Goal: Information Seeking & Learning: Understand process/instructions

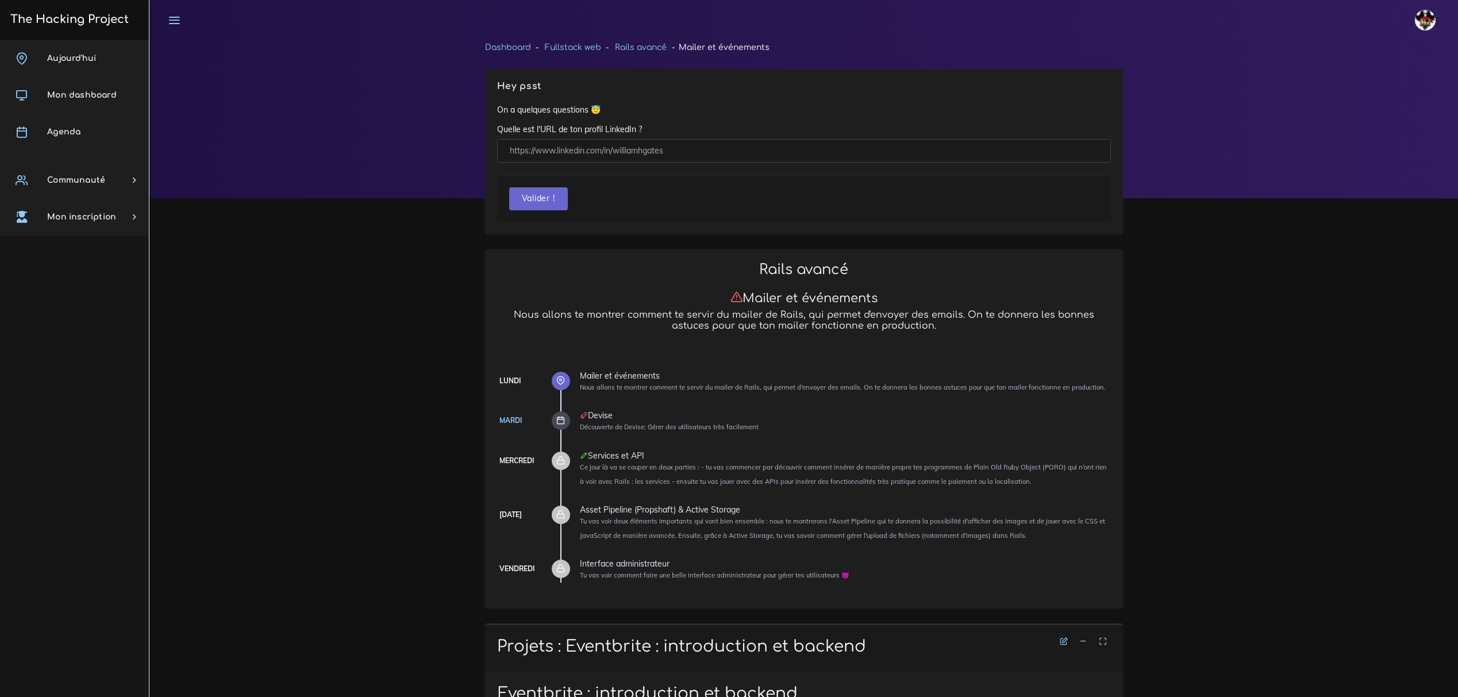
scroll to position [1735, 0]
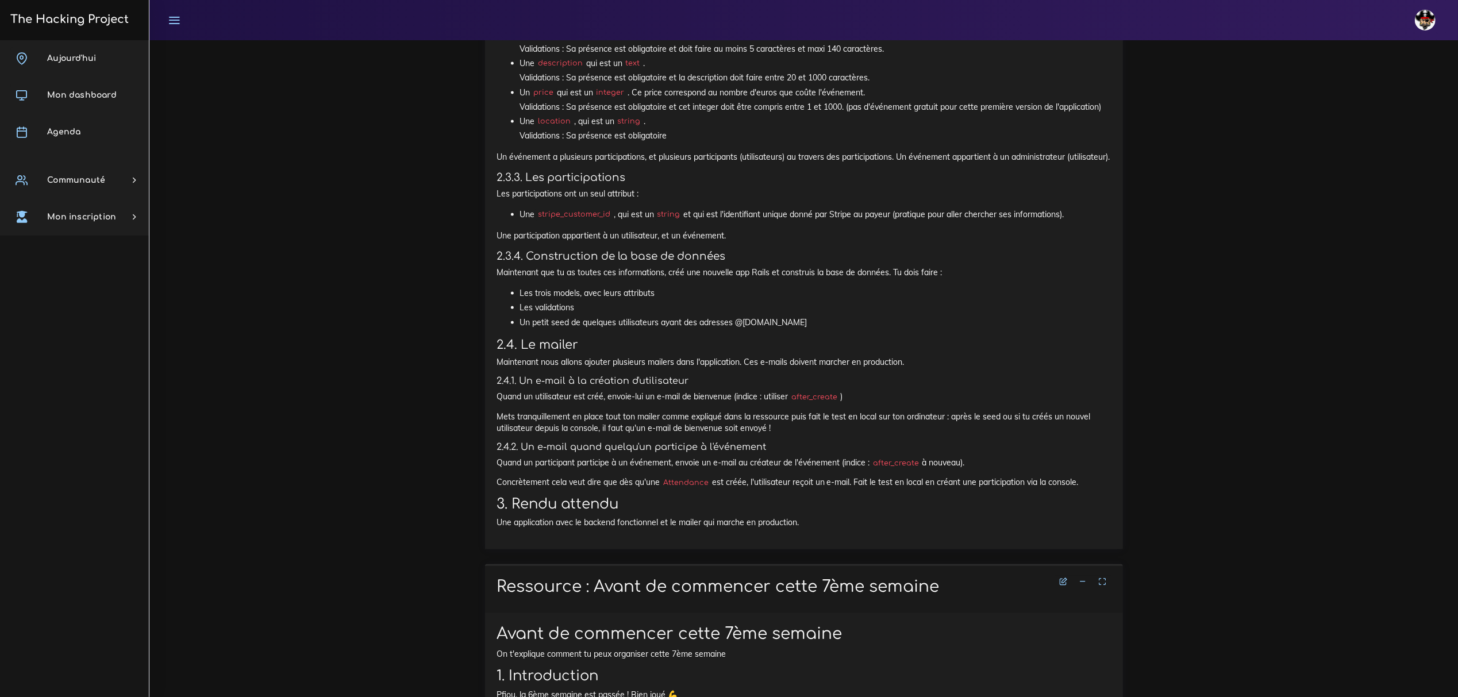
click at [902, 315] on li "Les validations" at bounding box center [815, 308] width 591 height 14
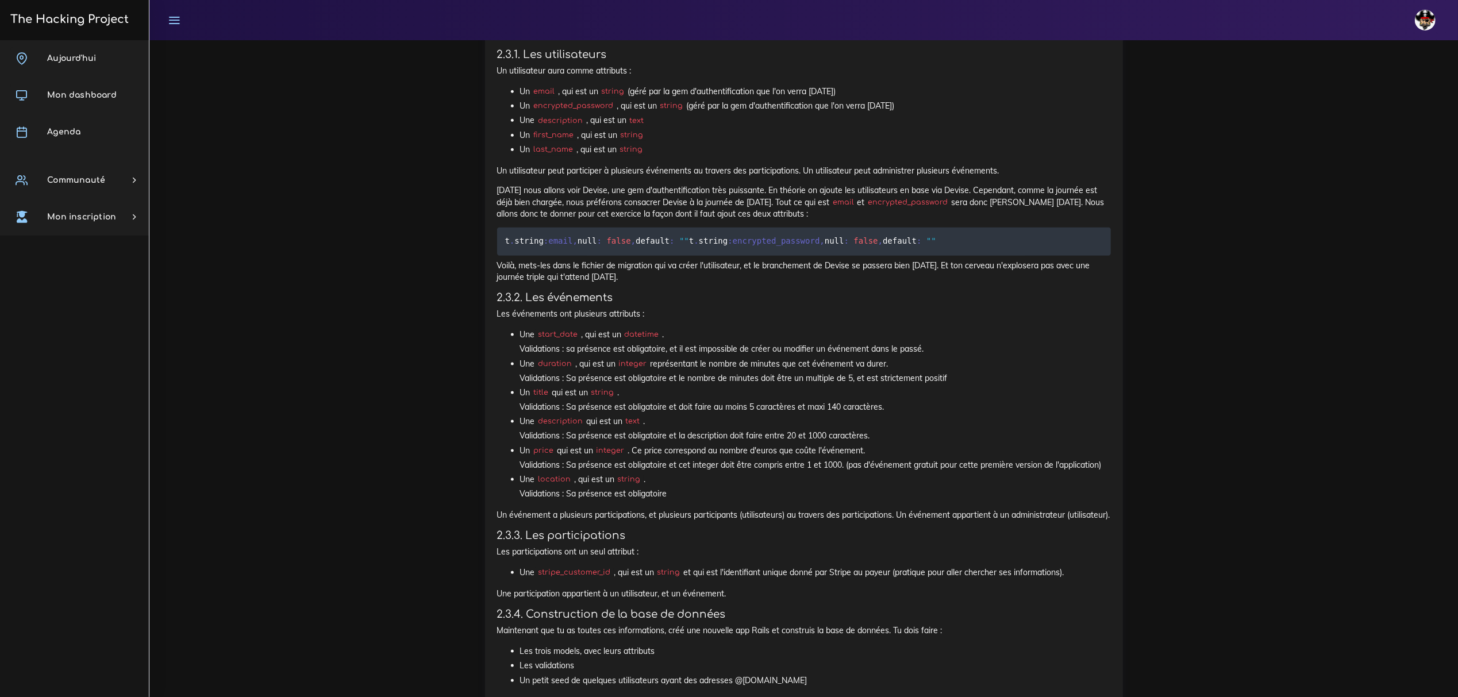
scroll to position [1199, 0]
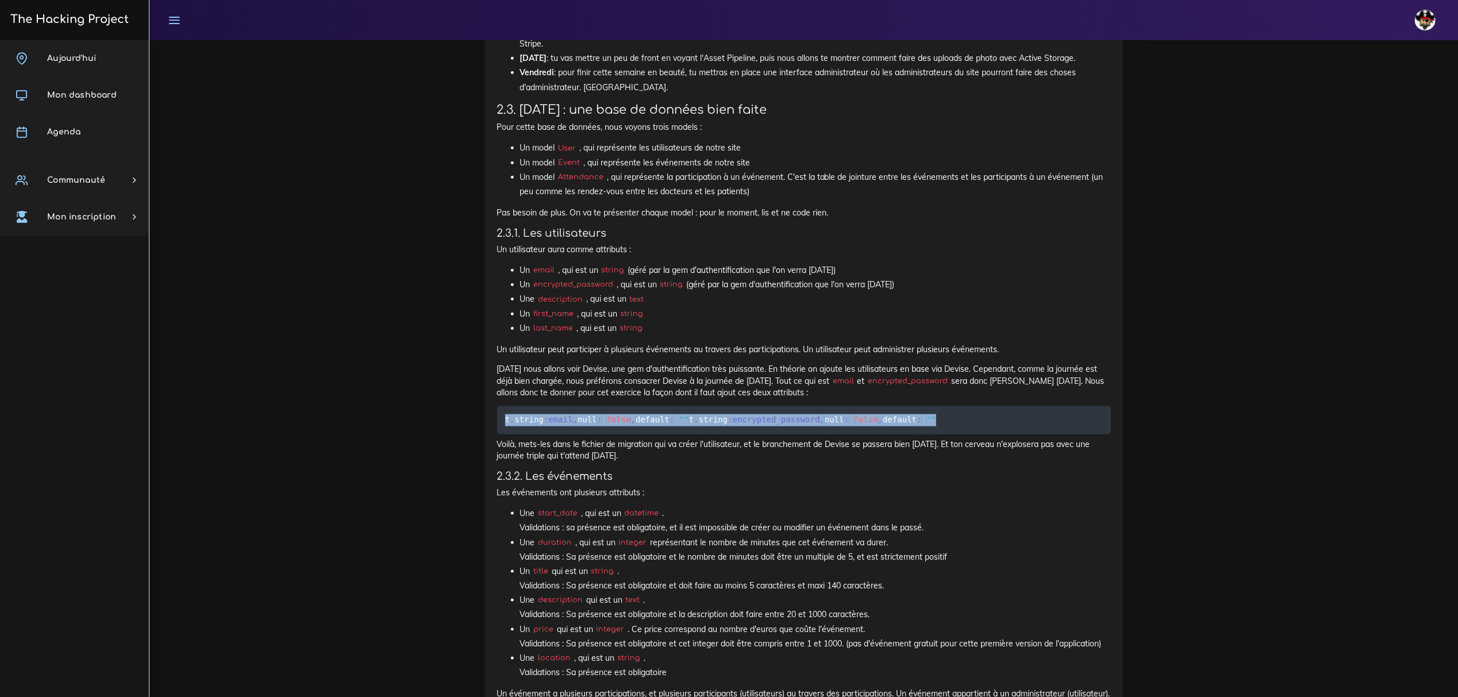
drag, startPoint x: 768, startPoint y: 442, endPoint x: 480, endPoint y: 415, distance: 289.1
click at [480, 415] on div "Projets : Eventbrite : introduction et backend Eventbrite : introduction et bac…" at bounding box center [803, 263] width 655 height 1676
click at [772, 434] on pre "t . string :email , null : false , default : "" t . string :encrypted_password …" at bounding box center [804, 420] width 614 height 28
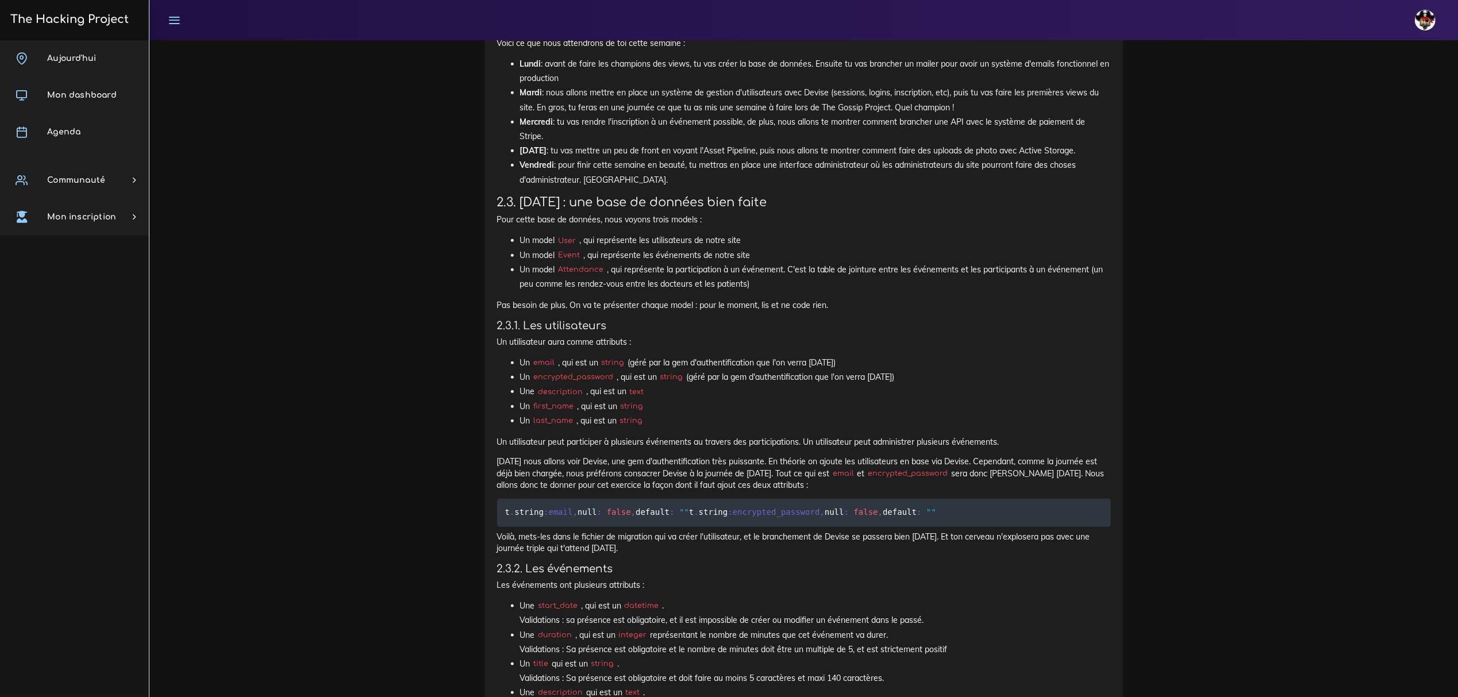
scroll to position [1122, 0]
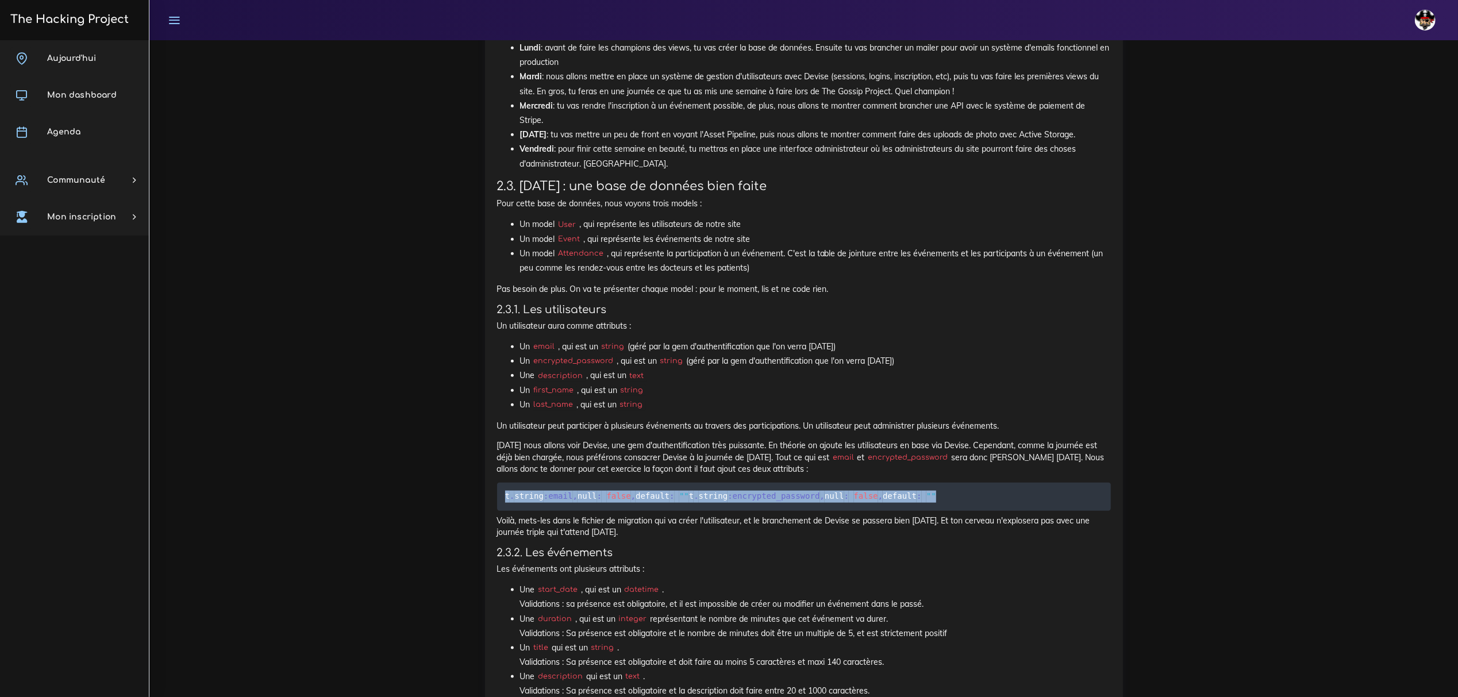
drag, startPoint x: 794, startPoint y: 506, endPoint x: 495, endPoint y: 488, distance: 299.4
click at [495, 488] on div "Eventbrite : introduction et backend Toute cette semaine tu vas faire un projet…" at bounding box center [804, 356] width 638 height 1612
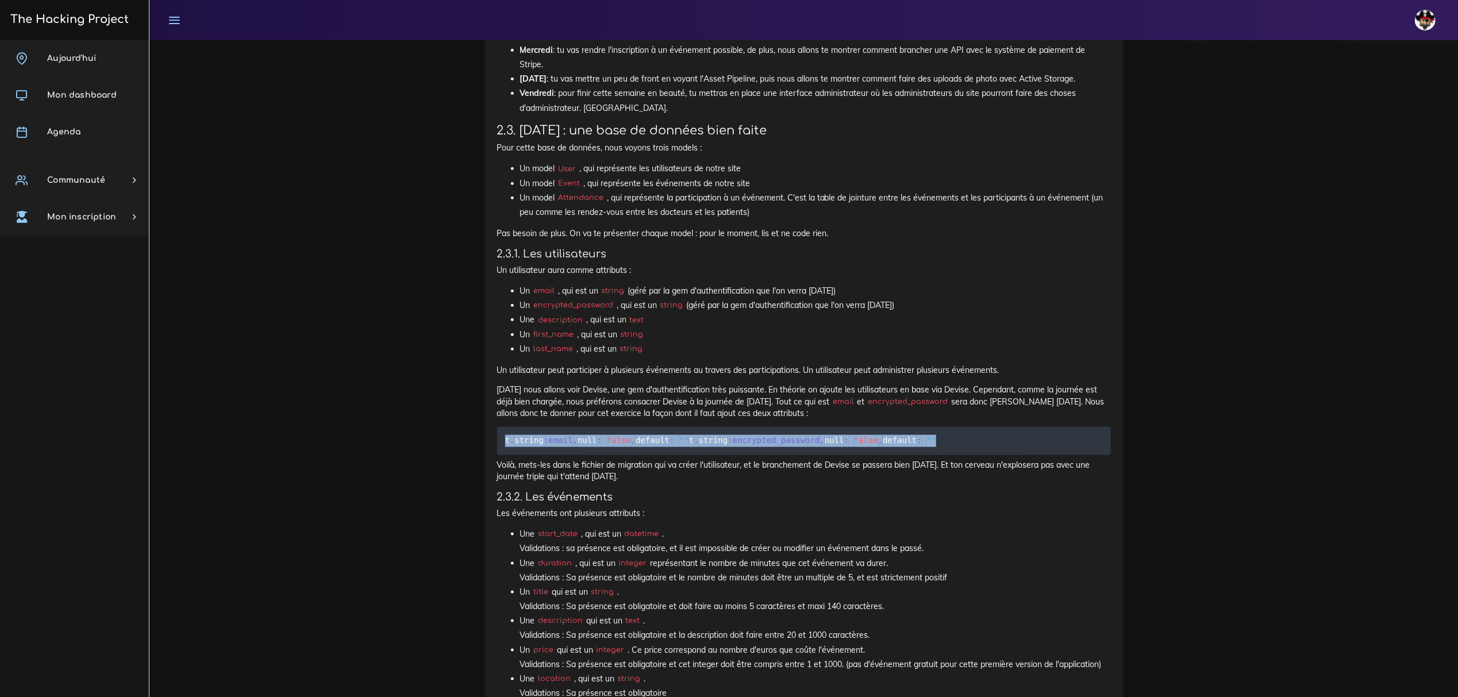
scroll to position [1276, 0]
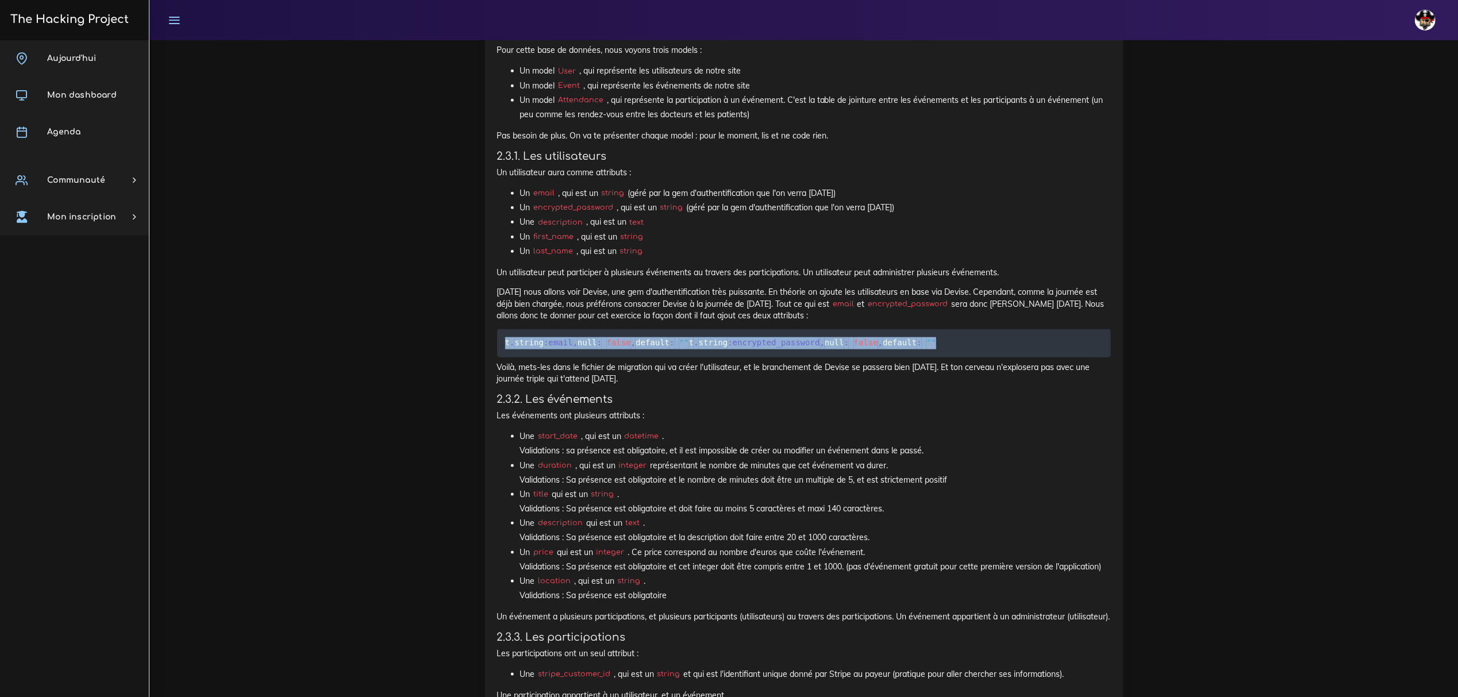
copy code "t . string :email , null : false , default : "" t . string :encrypted_password …"
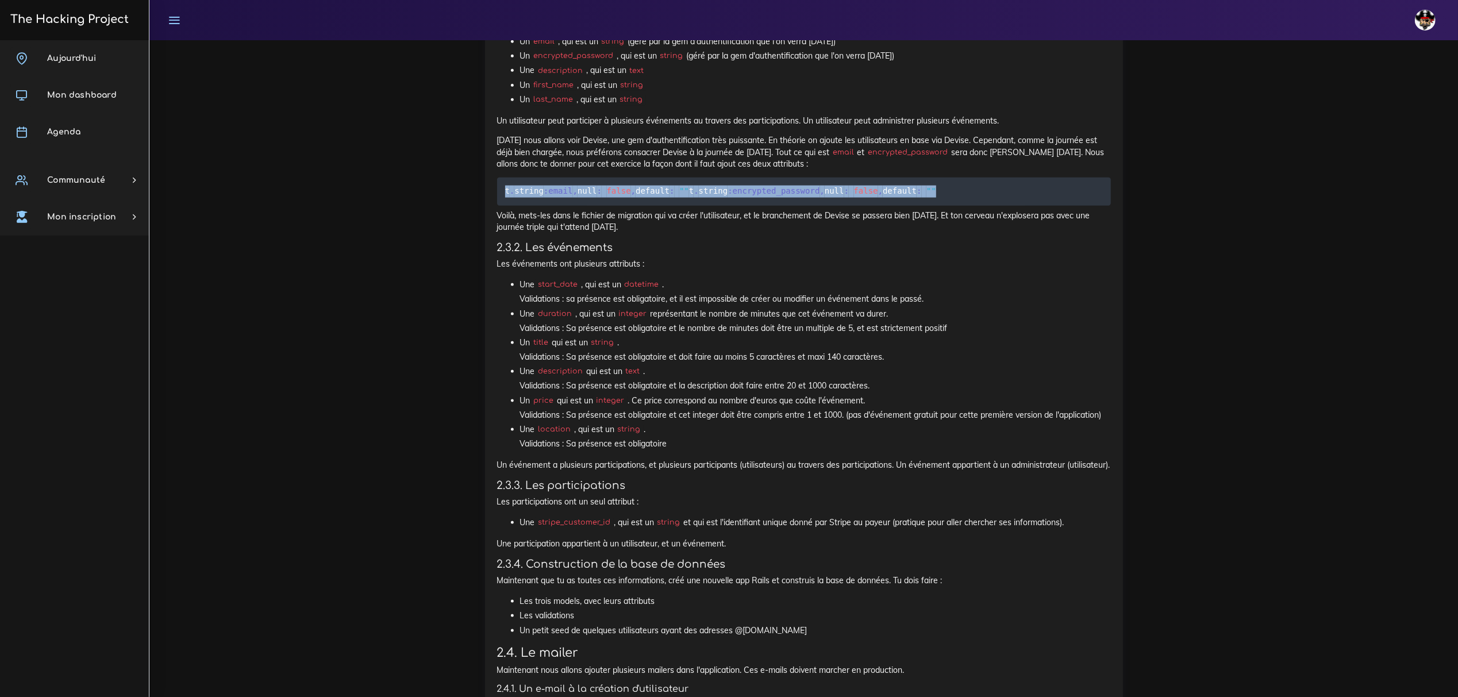
scroll to position [1428, 0]
drag, startPoint x: 769, startPoint y: 198, endPoint x: 787, endPoint y: 201, distance: 18.5
click at [769, 198] on pre "t . string :email , null : false , default : "" t . string :encrypted_password …" at bounding box center [804, 190] width 614 height 28
drag, startPoint x: 690, startPoint y: 205, endPoint x: 444, endPoint y: 182, distance: 246.5
click at [444, 182] on div "Dashboard Fullstack web Rails avancé Mailer et événements Hey psst On a quelque…" at bounding box center [803, 95] width 1308 height 2966
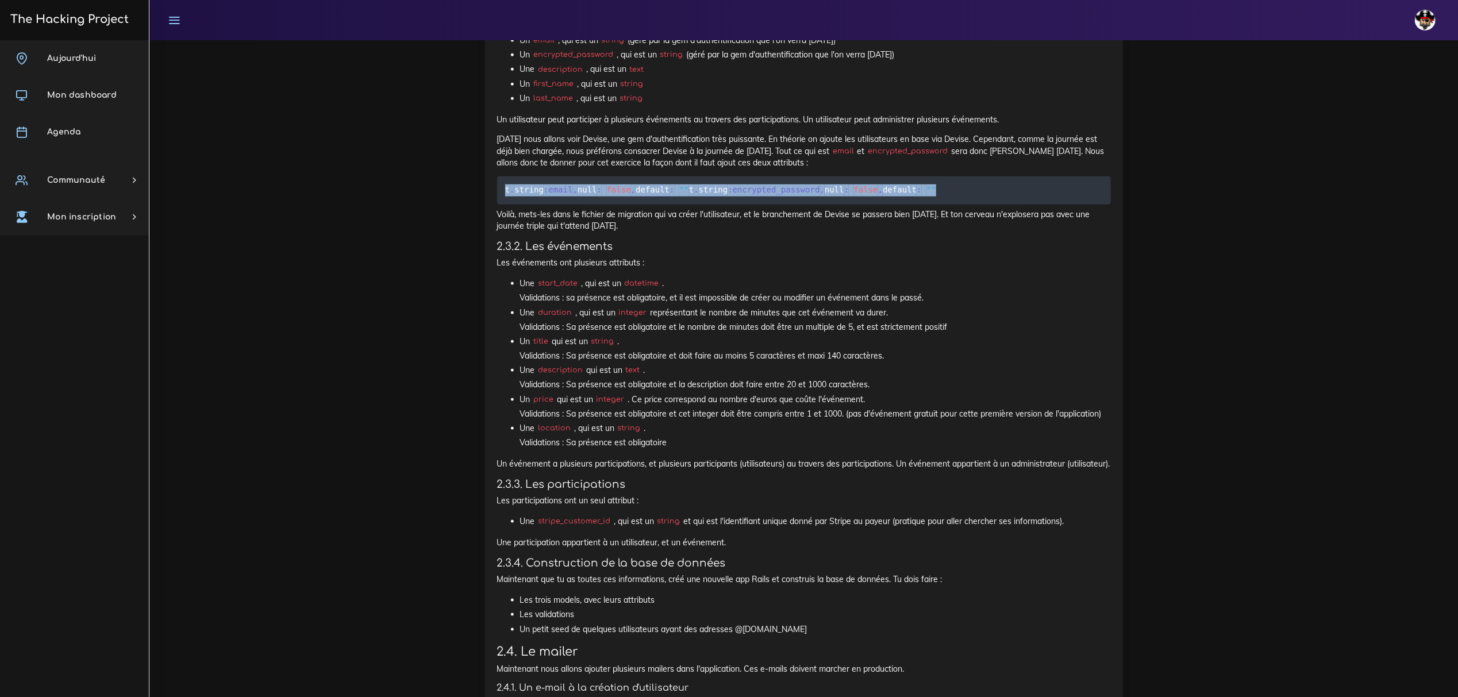
copy code "t . string :email , null : false , default : "" t . string :encrypted_password …"
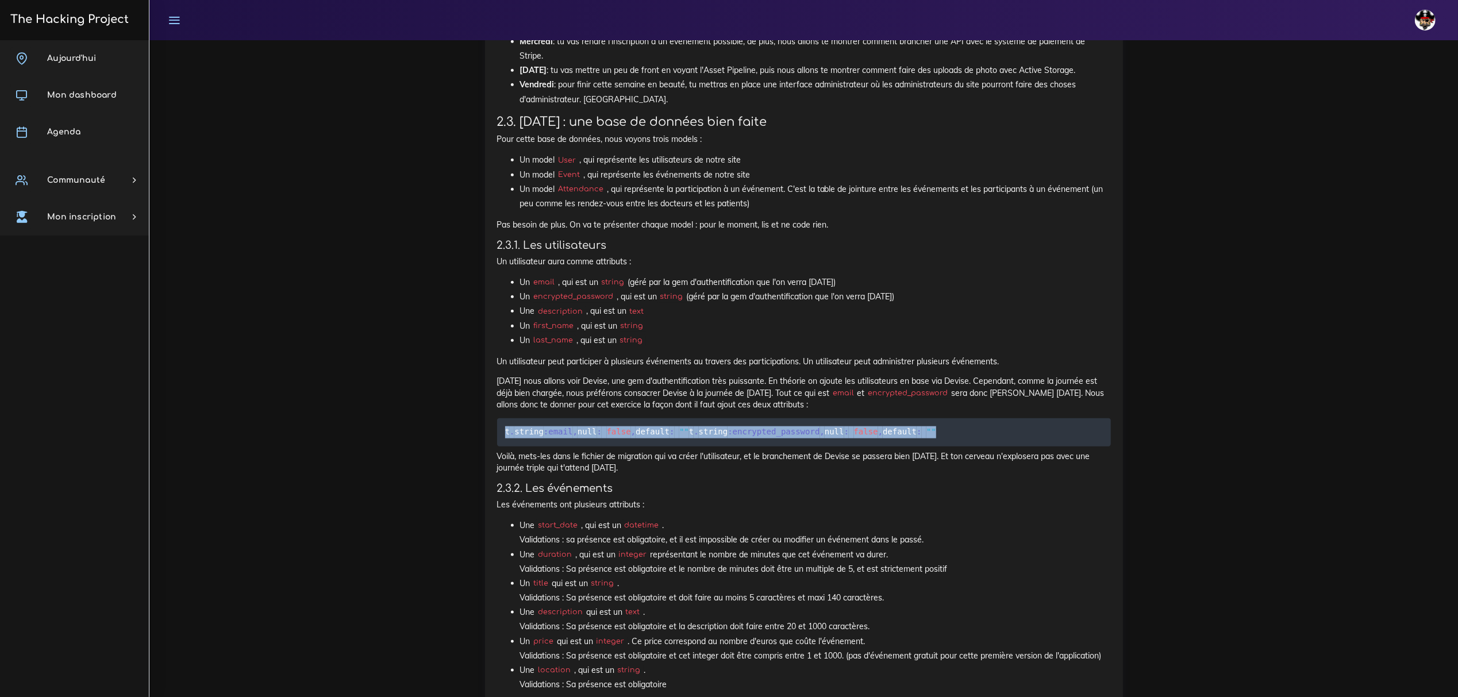
scroll to position [1122, 0]
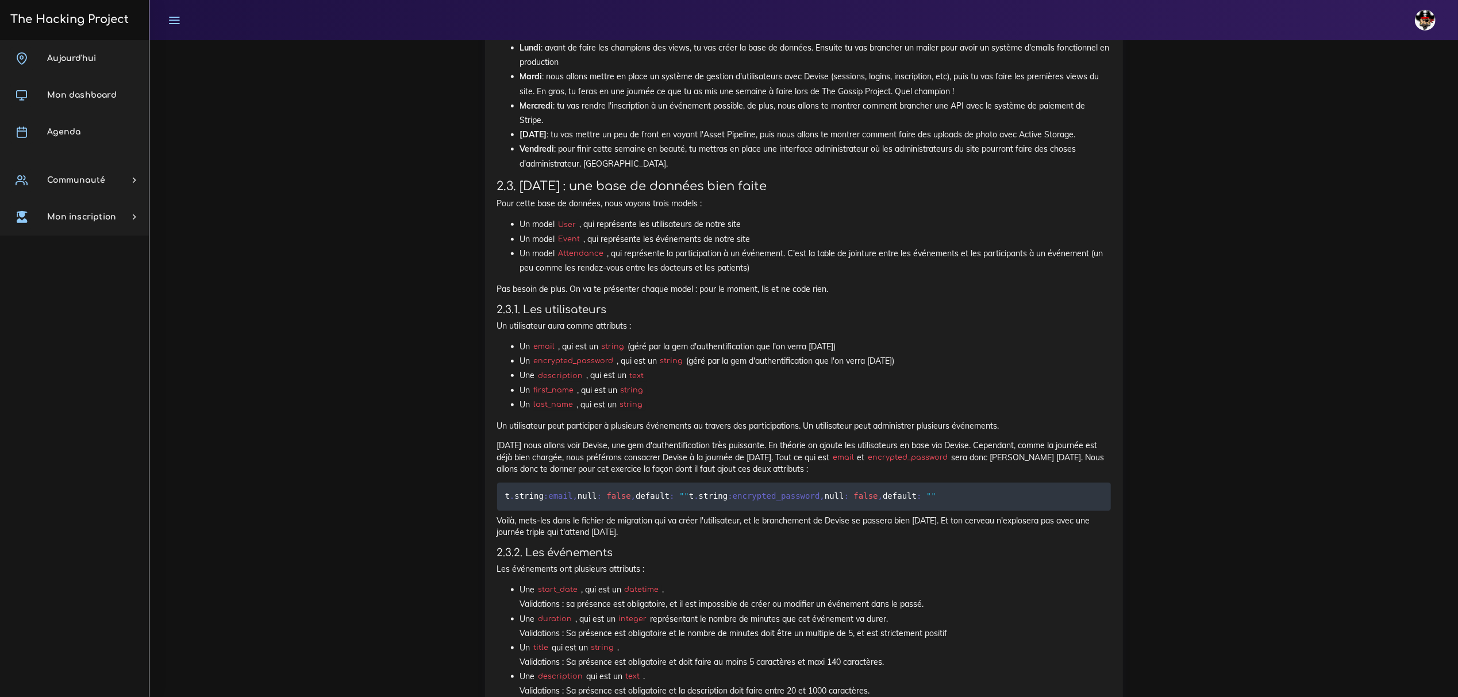
click at [819, 536] on p "Voilà, mets-les dans le fichier de migration qui va créer l'utilisateur, et le …" at bounding box center [804, 527] width 614 height 24
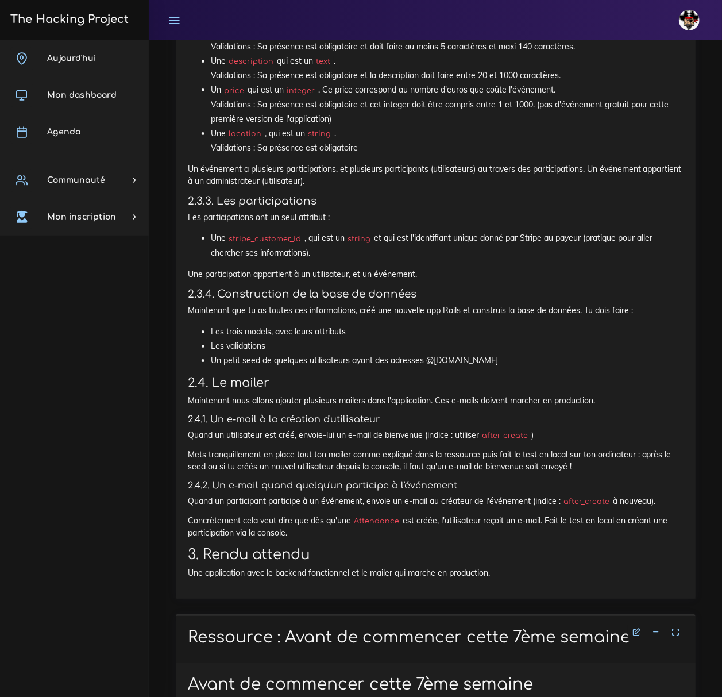
scroll to position [1965, 0]
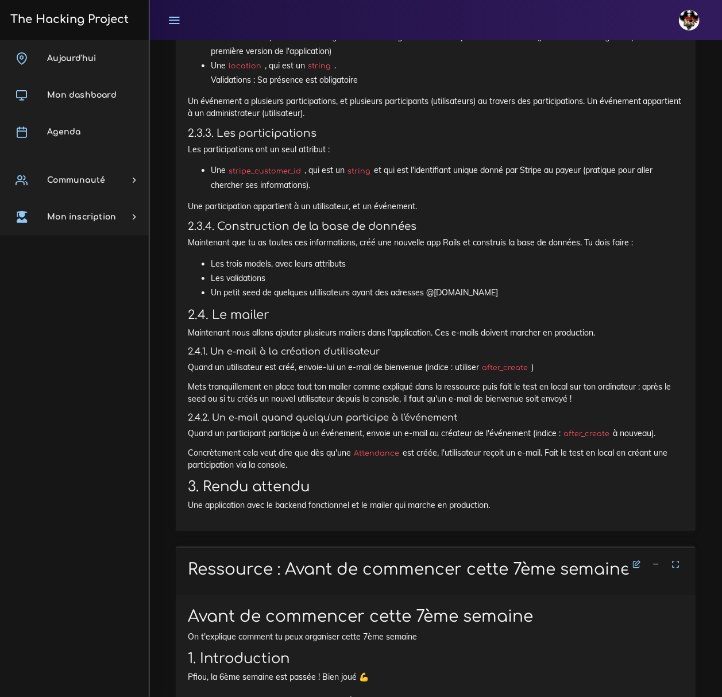
click at [182, 17] on link at bounding box center [174, 20] width 29 height 40
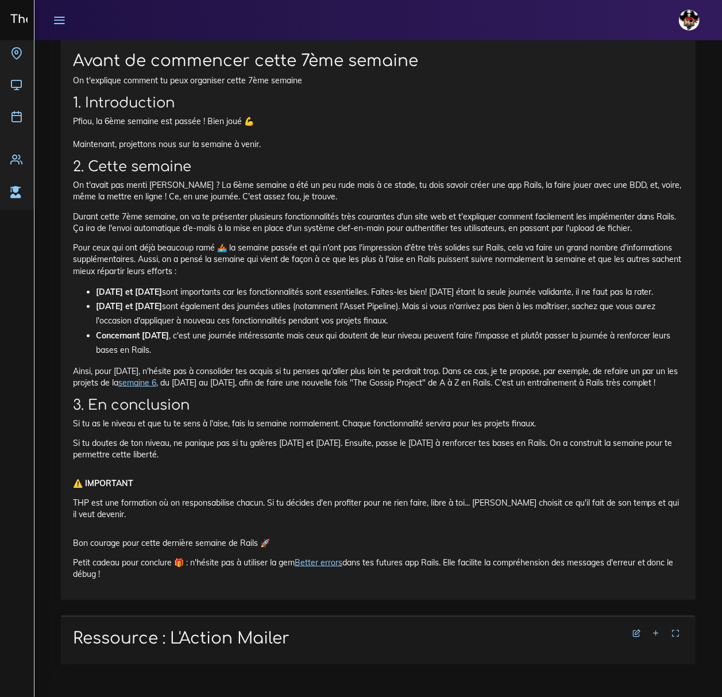
scroll to position [2336, 0]
click at [653, 634] on icon at bounding box center [656, 633] width 8 height 8
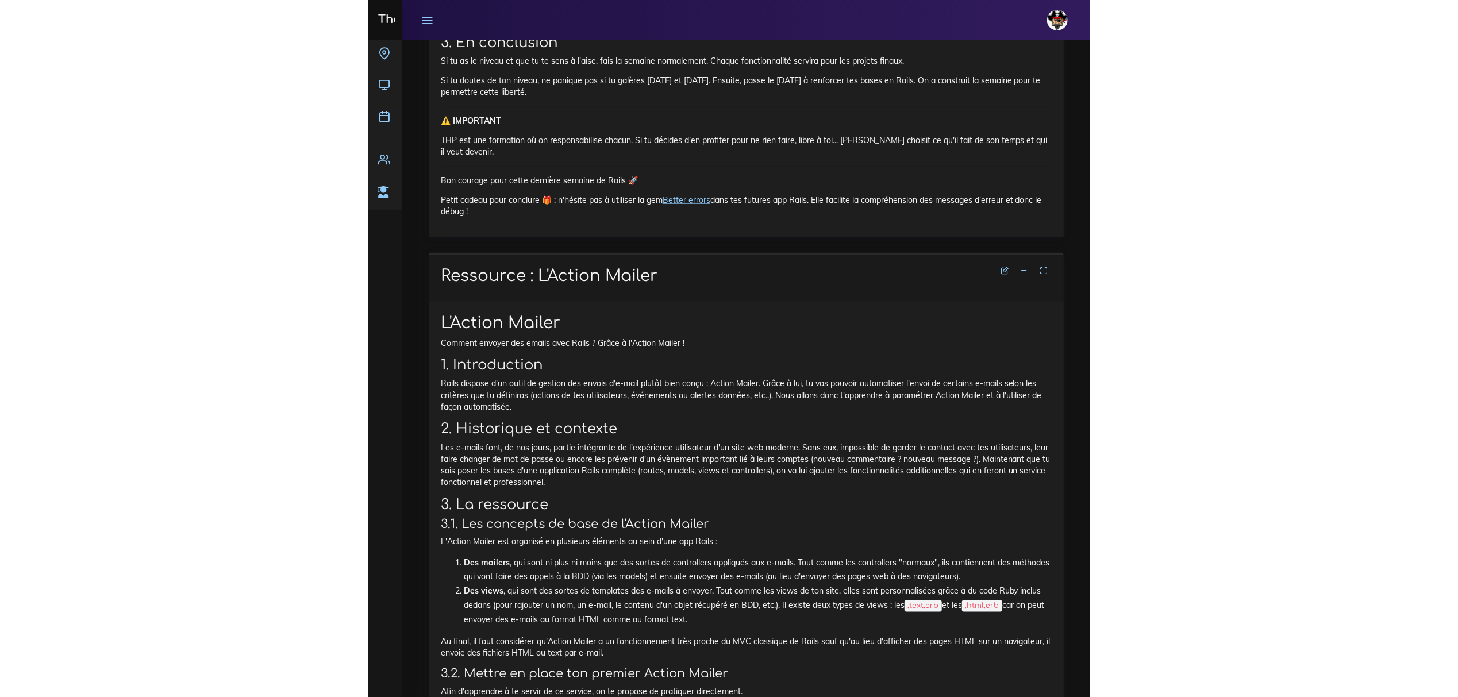
scroll to position [2872, 0]
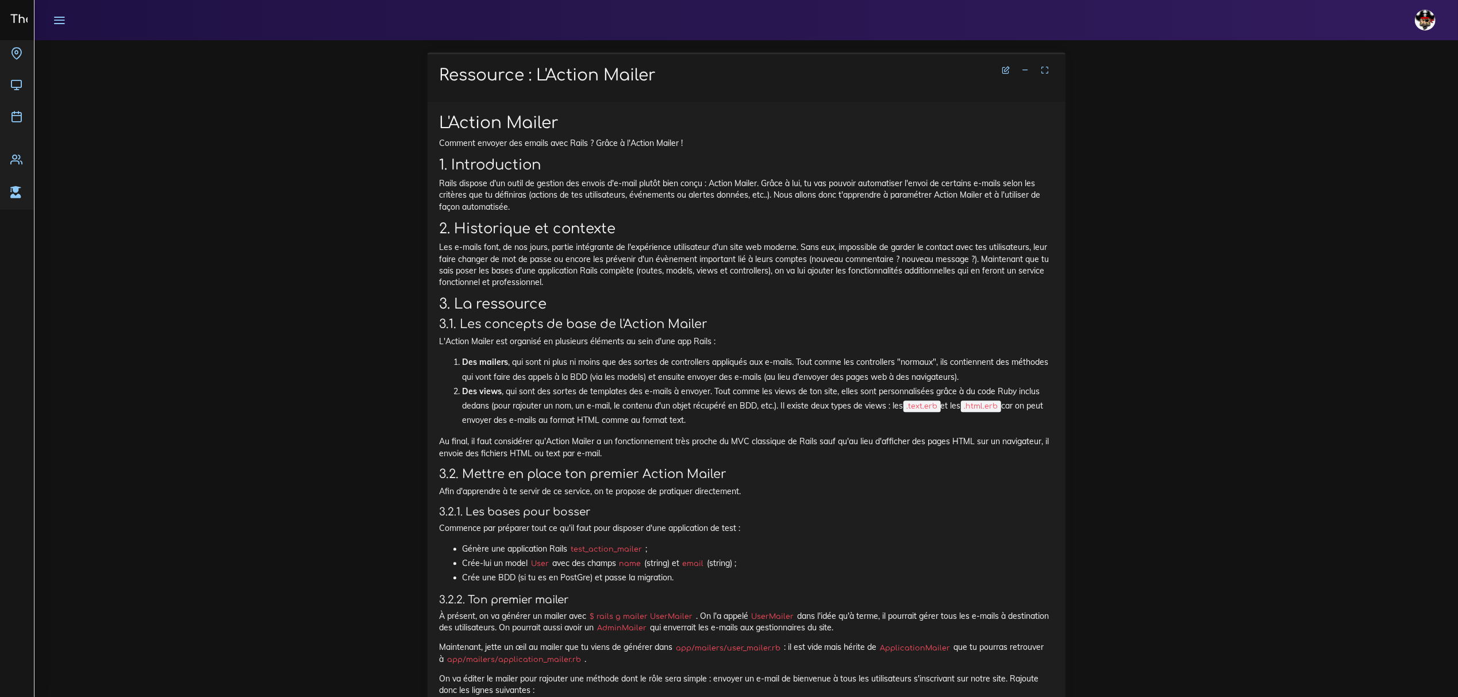
click at [1293, 378] on div "Dashboard Fullstack web Rails avancé Mailer et événements Hey psst On a quelque…" at bounding box center [745, 230] width 1423 height 6125
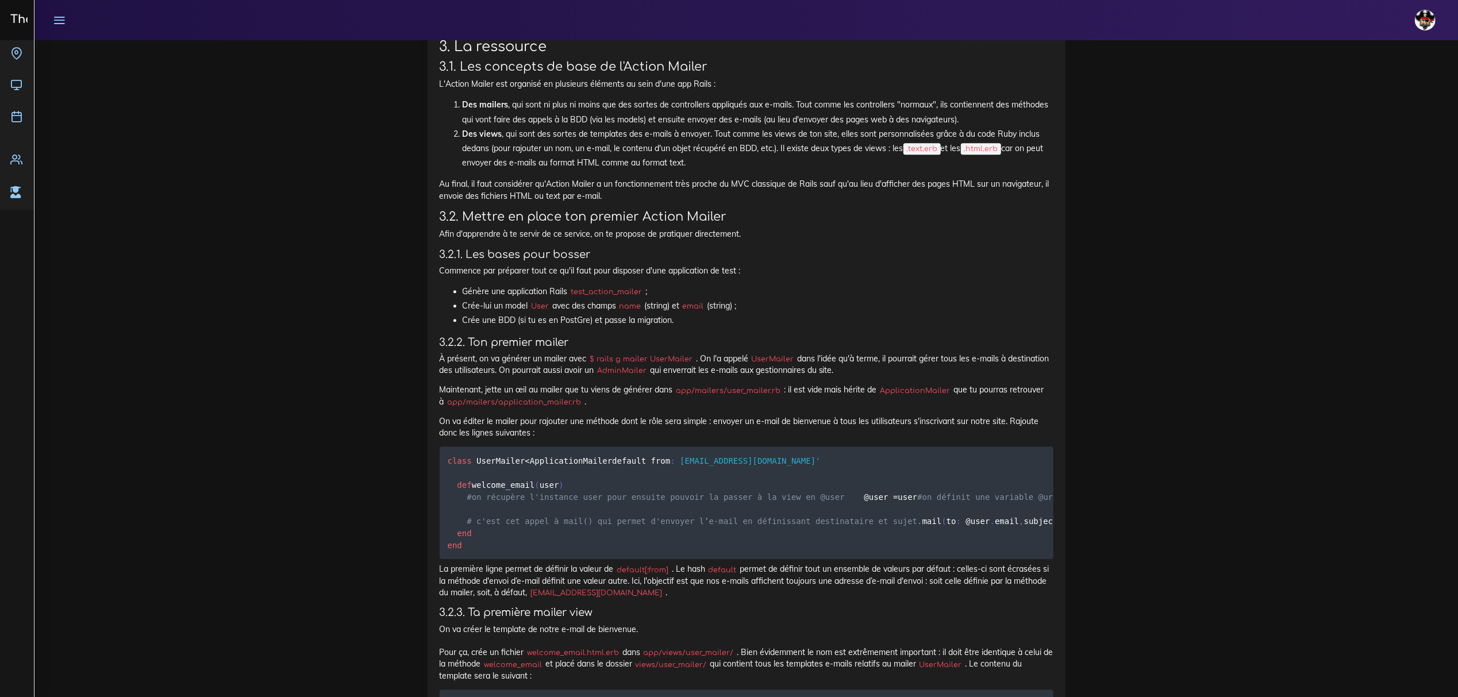
scroll to position [3179, 0]
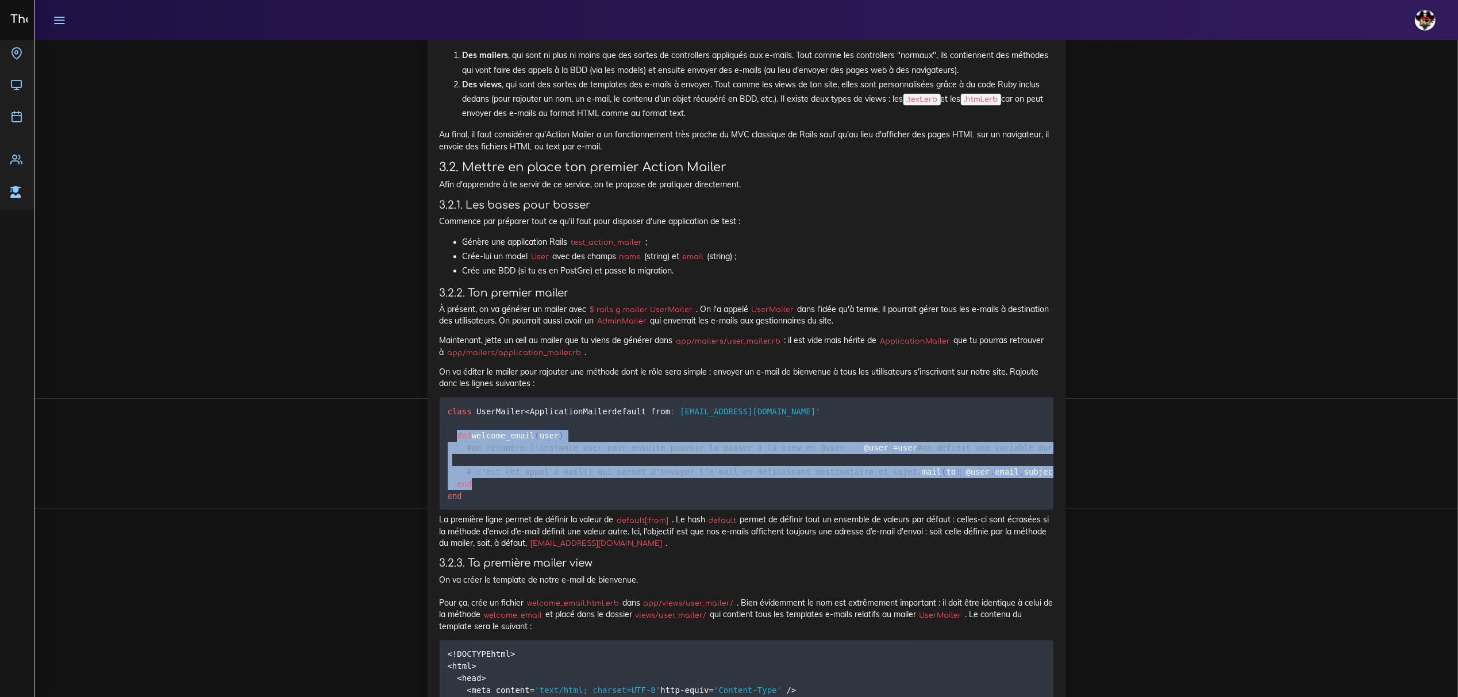
drag, startPoint x: 458, startPoint y: 472, endPoint x: 500, endPoint y: 582, distance: 117.5
click at [500, 510] on pre "class UserMailer < ApplicationMailer default from : [EMAIL_ADDRESS][DOMAIN_NAME…" at bounding box center [747, 453] width 614 height 113
copy code "def welcome_email ( user ) #on récupère l'instance user pour ensuite pouvoir la…"
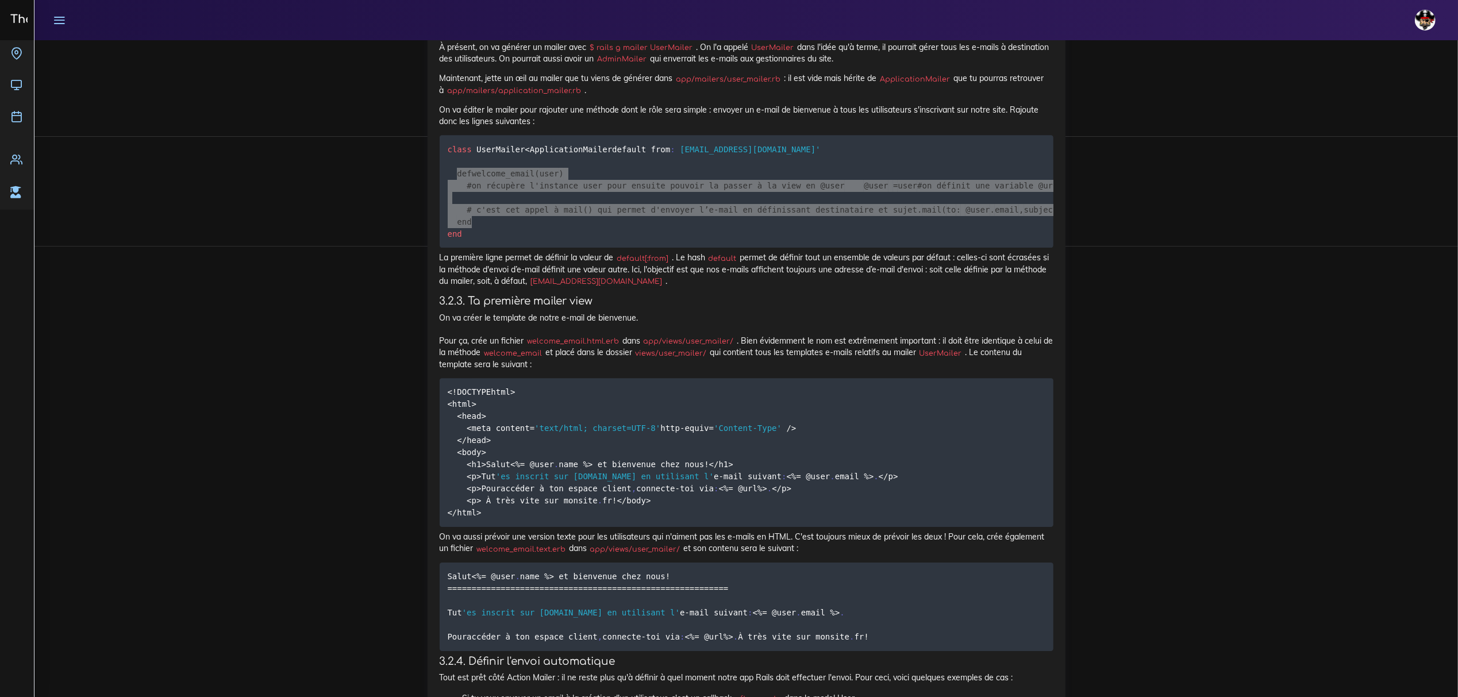
scroll to position [3485, 0]
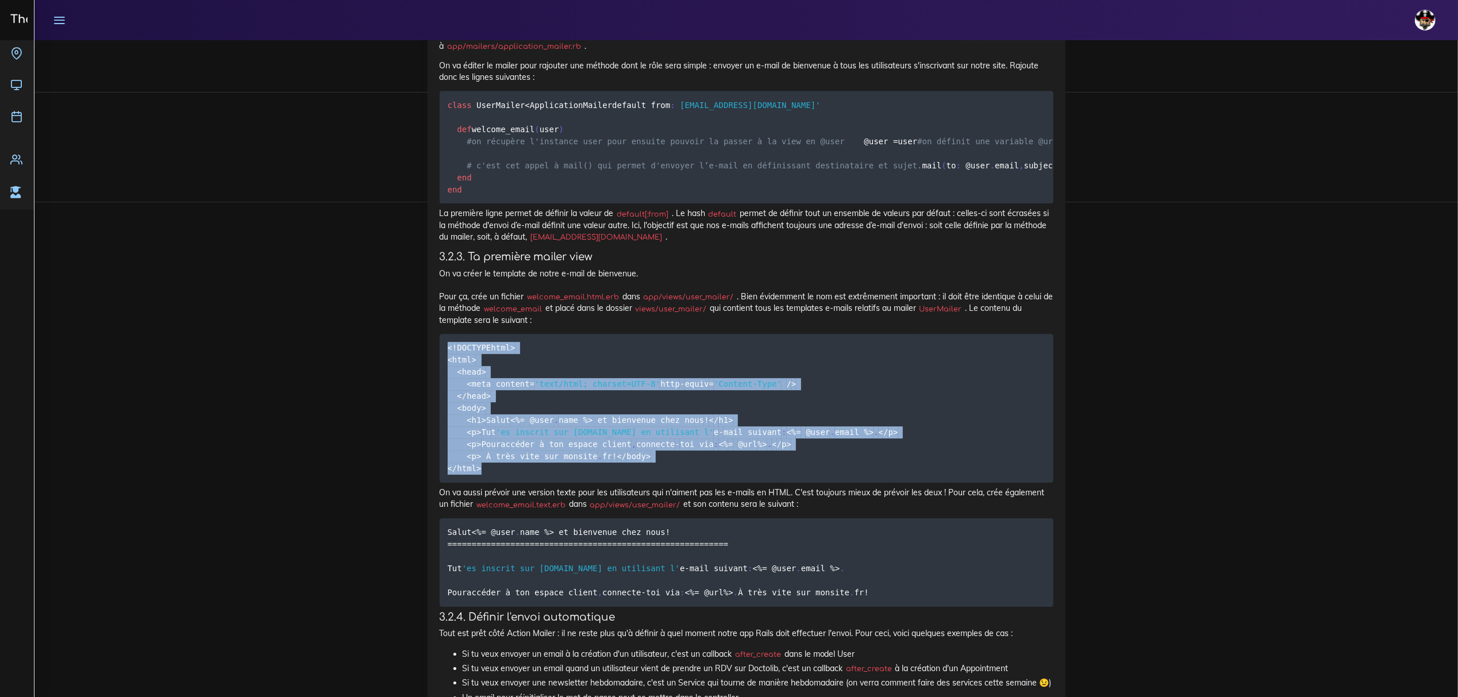
drag, startPoint x: 487, startPoint y: 630, endPoint x: 442, endPoint y: 444, distance: 190.9
click at [442, 444] on pre "< ! DOCTYPE html> <html> <head> <meta content = 'text/html; charset=UTF-8' http…" at bounding box center [747, 408] width 614 height 149
copy code "< ! DOCTYPE html> <html> <head> <meta content = 'text/html; charset=UTF-8' http…"
click at [837, 480] on pre "< ! DOCTYPE html> <html> <head> <meta content = 'text/html; charset=UTF-8' http…" at bounding box center [747, 408] width 614 height 149
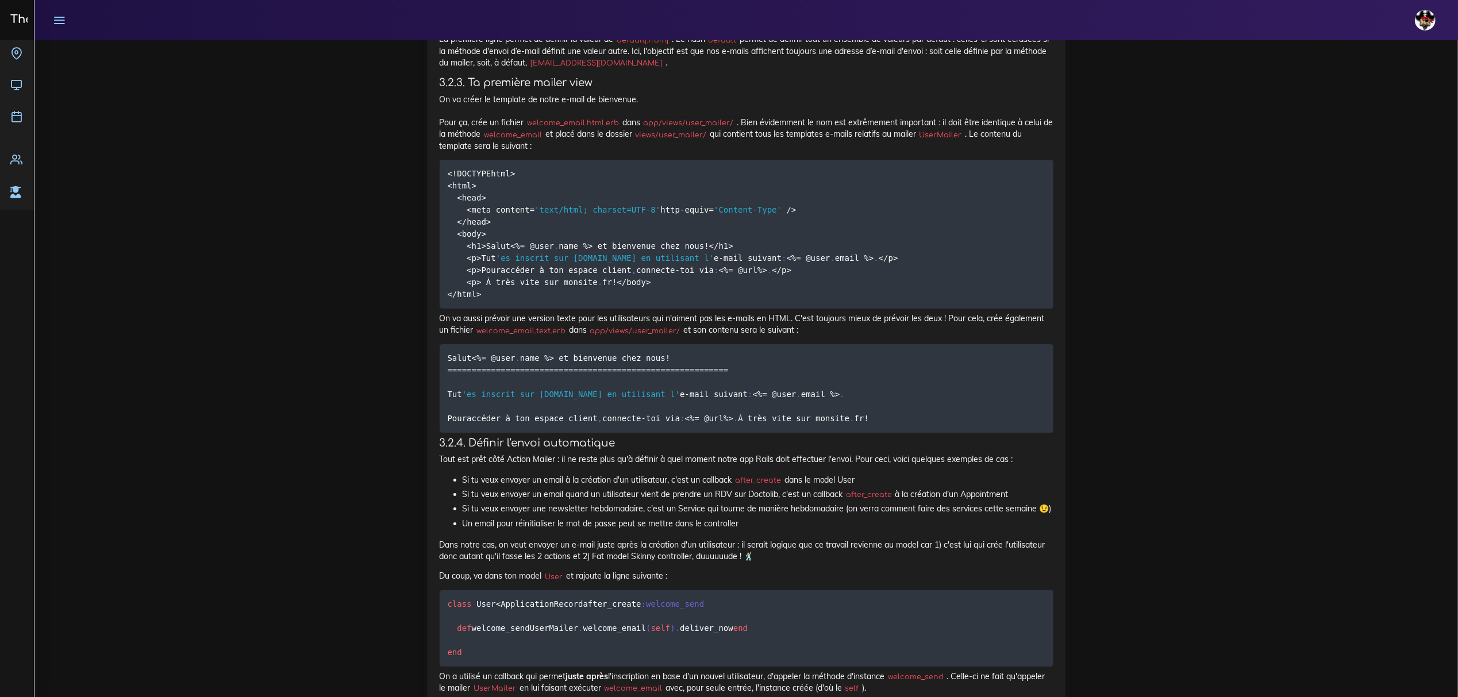
scroll to position [3715, 0]
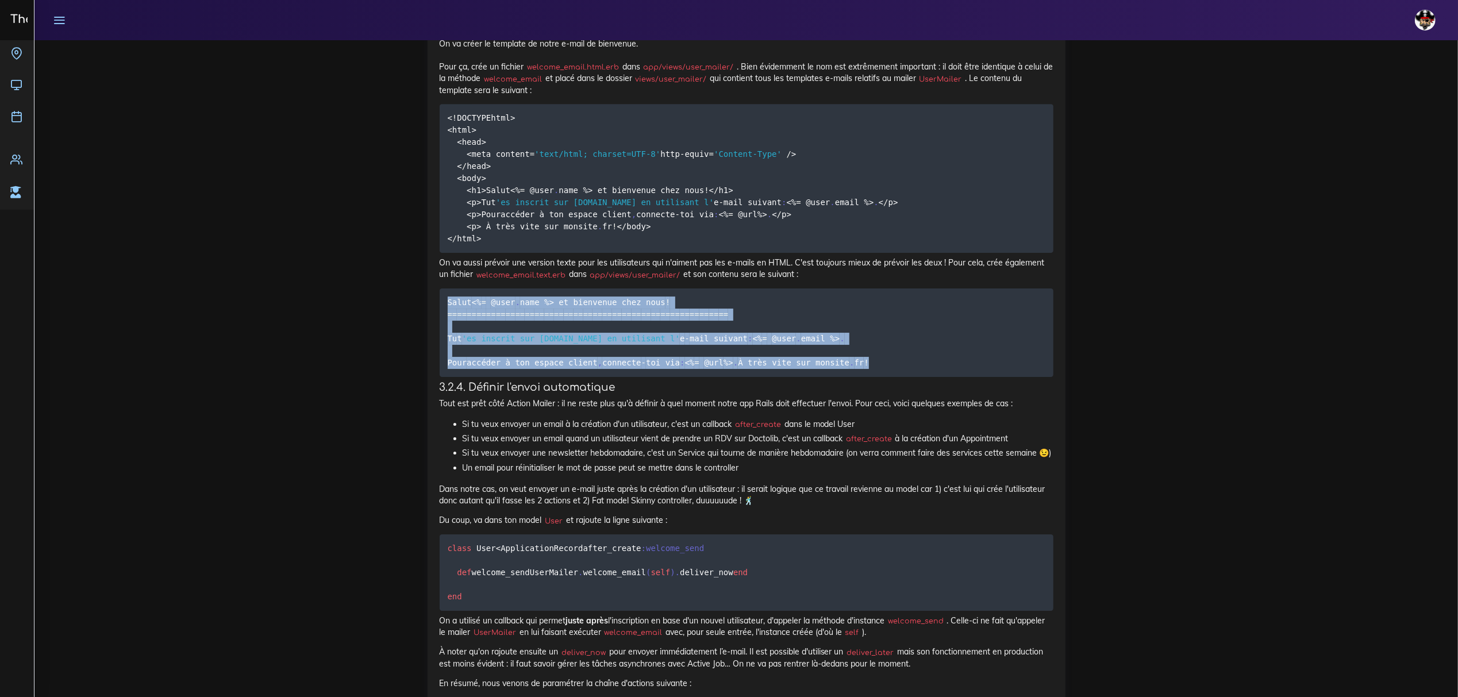
drag, startPoint x: 585, startPoint y: 553, endPoint x: 421, endPoint y: 447, distance: 195.4
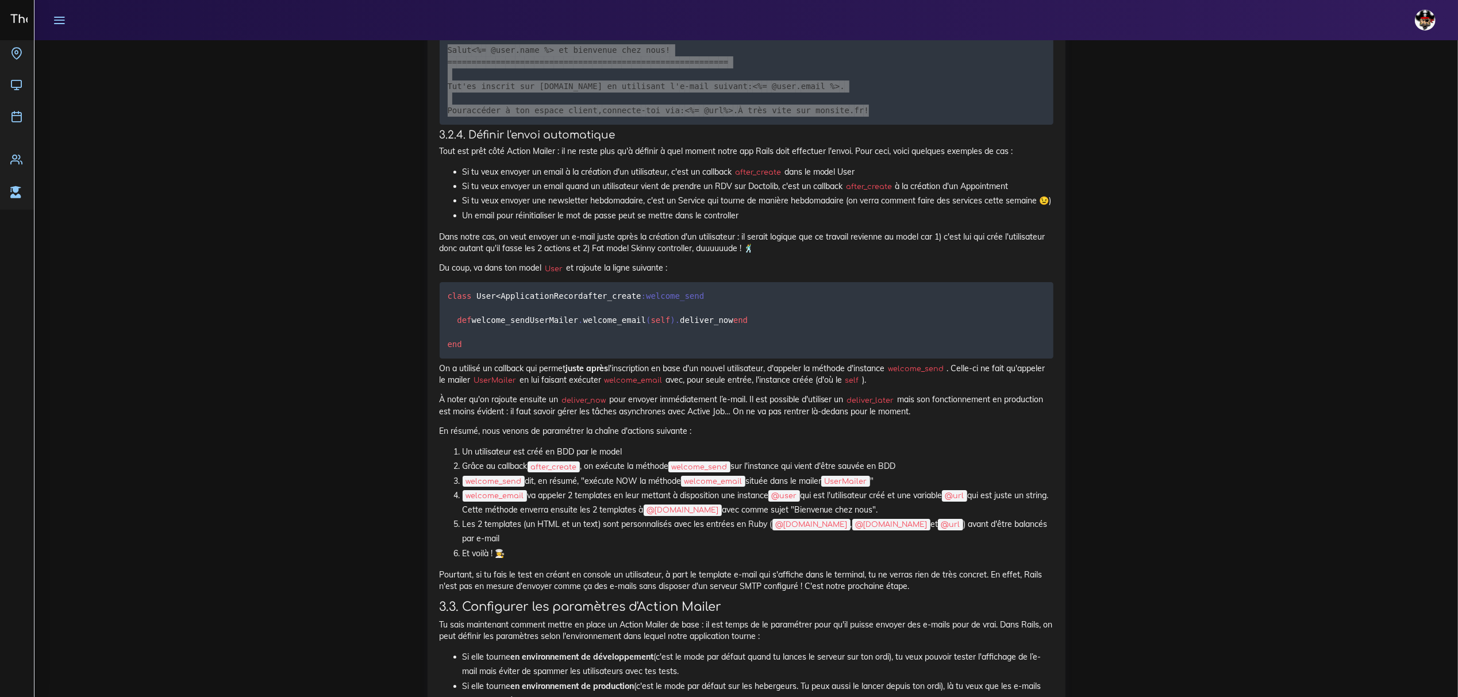
scroll to position [4098, 0]
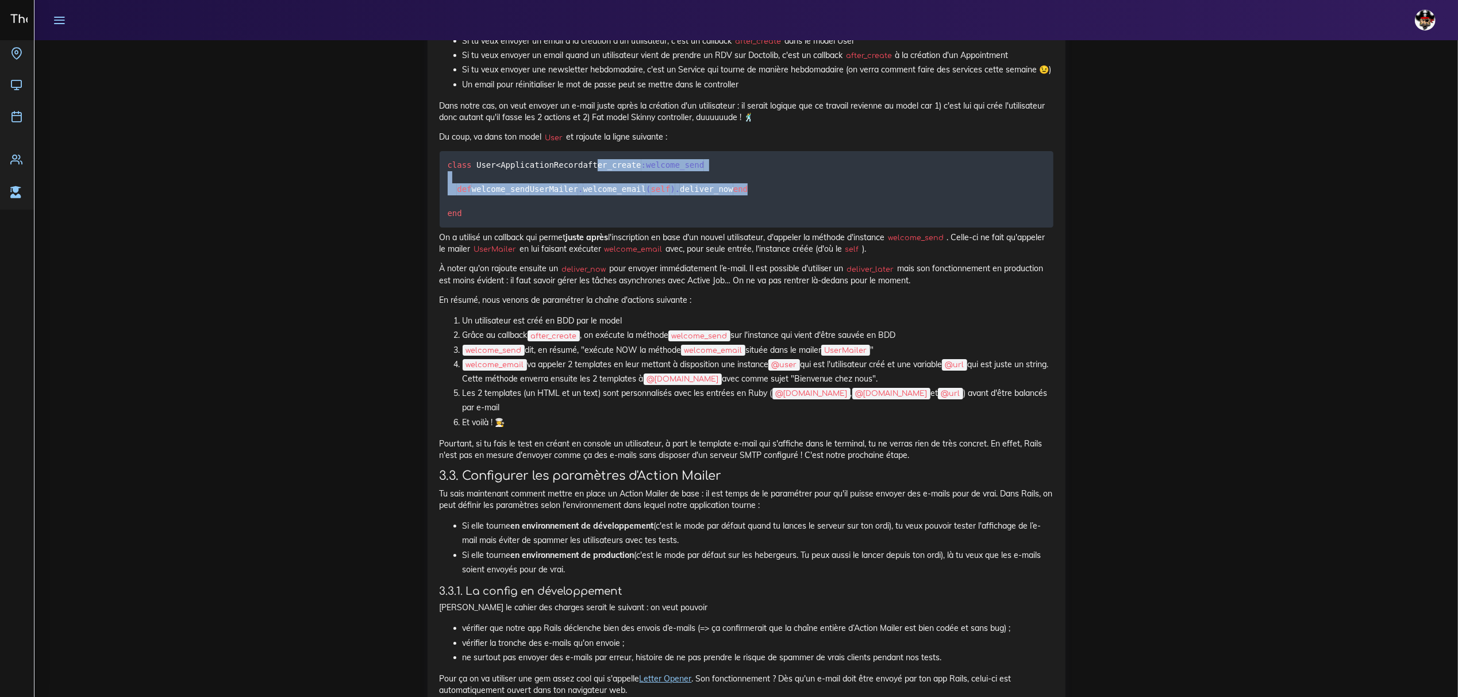
drag, startPoint x: 456, startPoint y: 365, endPoint x: 553, endPoint y: 416, distance: 109.5
click at [553, 228] on pre "class User < ApplicationRecord after_create :welcome_send def welcome_send User…" at bounding box center [747, 189] width 614 height 76
copy code "after_create :welcome_send def welcome_send UserMailer . welcome_email ( self )…"
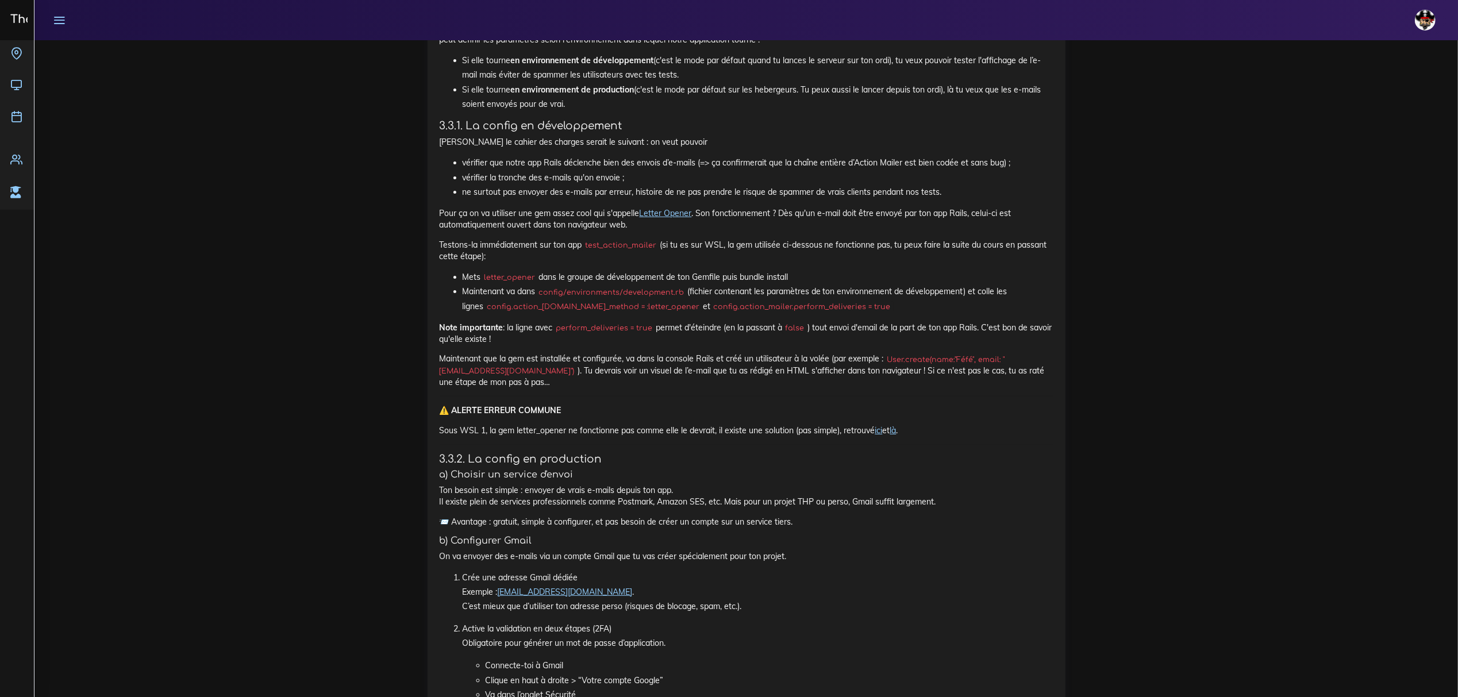
scroll to position [4558, 0]
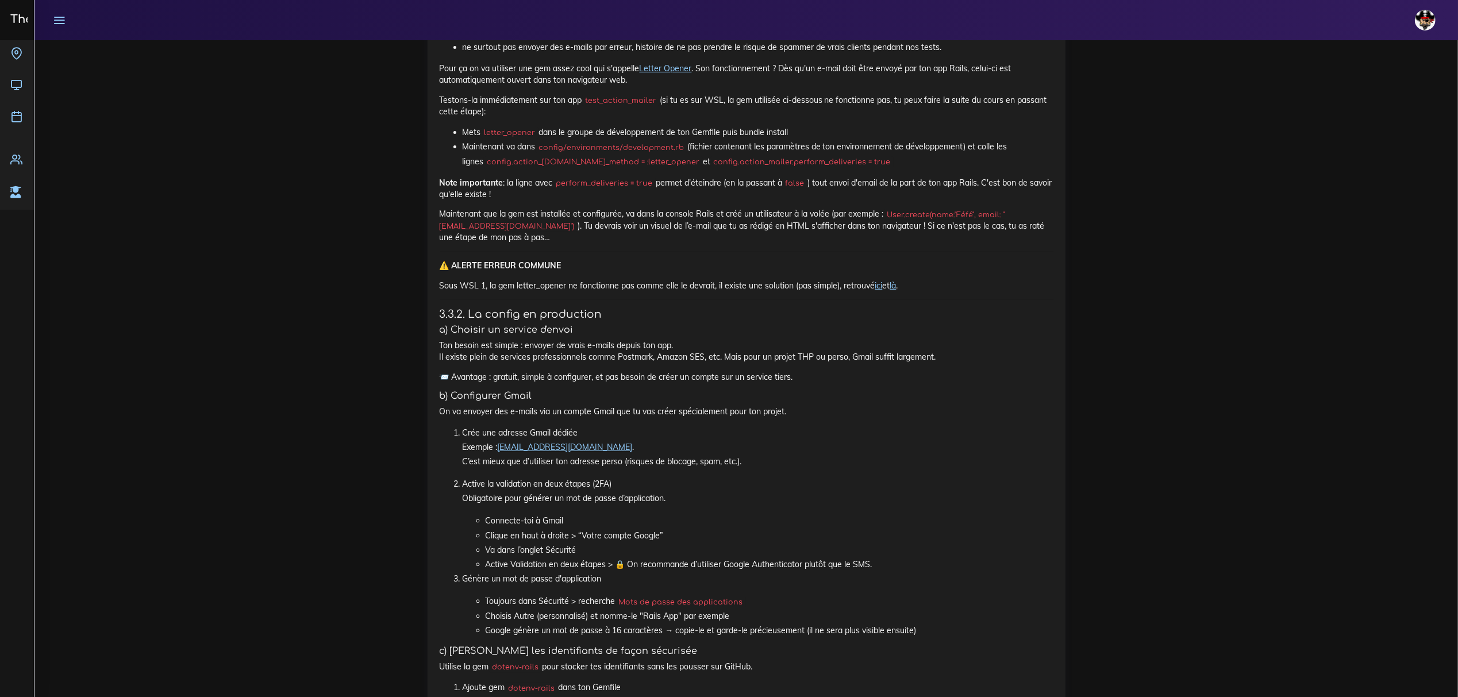
scroll to position [4711, 0]
drag, startPoint x: 464, startPoint y: 371, endPoint x: 651, endPoint y: 372, distance: 186.8
click at [662, 165] on code "config.action_[DOMAIN_NAME]_method = :letter_opener" at bounding box center [593, 159] width 219 height 11
copy code "config.action_[DOMAIN_NAME]_method = :letter_opener"
drag, startPoint x: 680, startPoint y: 371, endPoint x: 849, endPoint y: 371, distance: 168.9
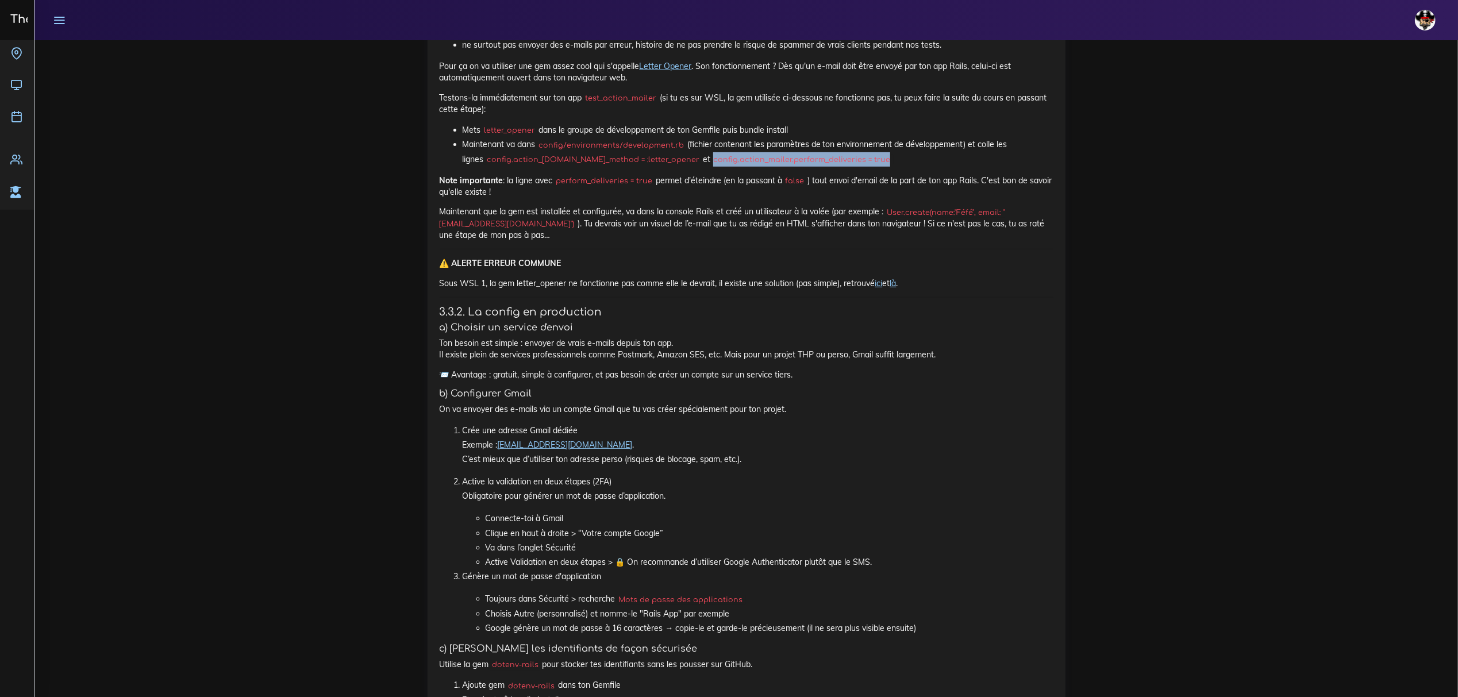
click at [849, 165] on code "config.action_mailer.perform_deliveries = true" at bounding box center [801, 159] width 183 height 11
copy code "config.action_mailer.perform_deliveries = true"
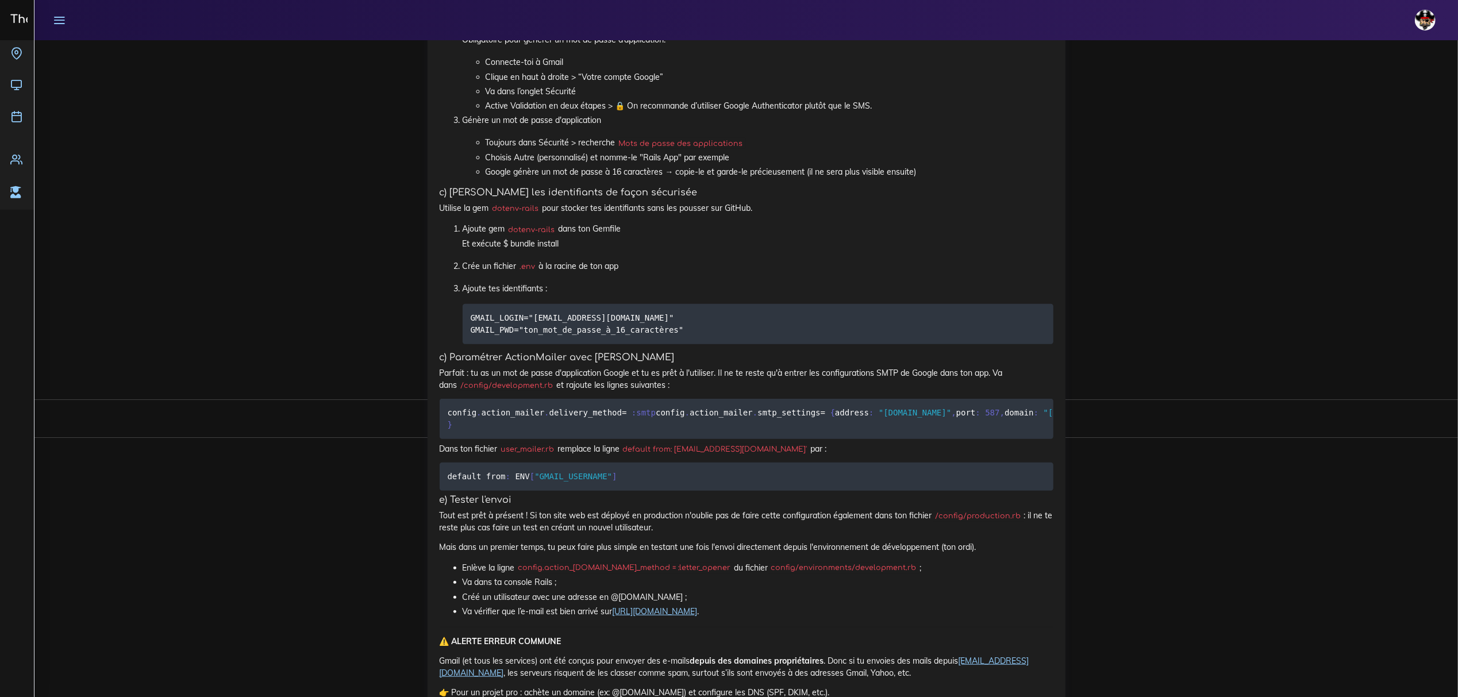
scroll to position [5170, 0]
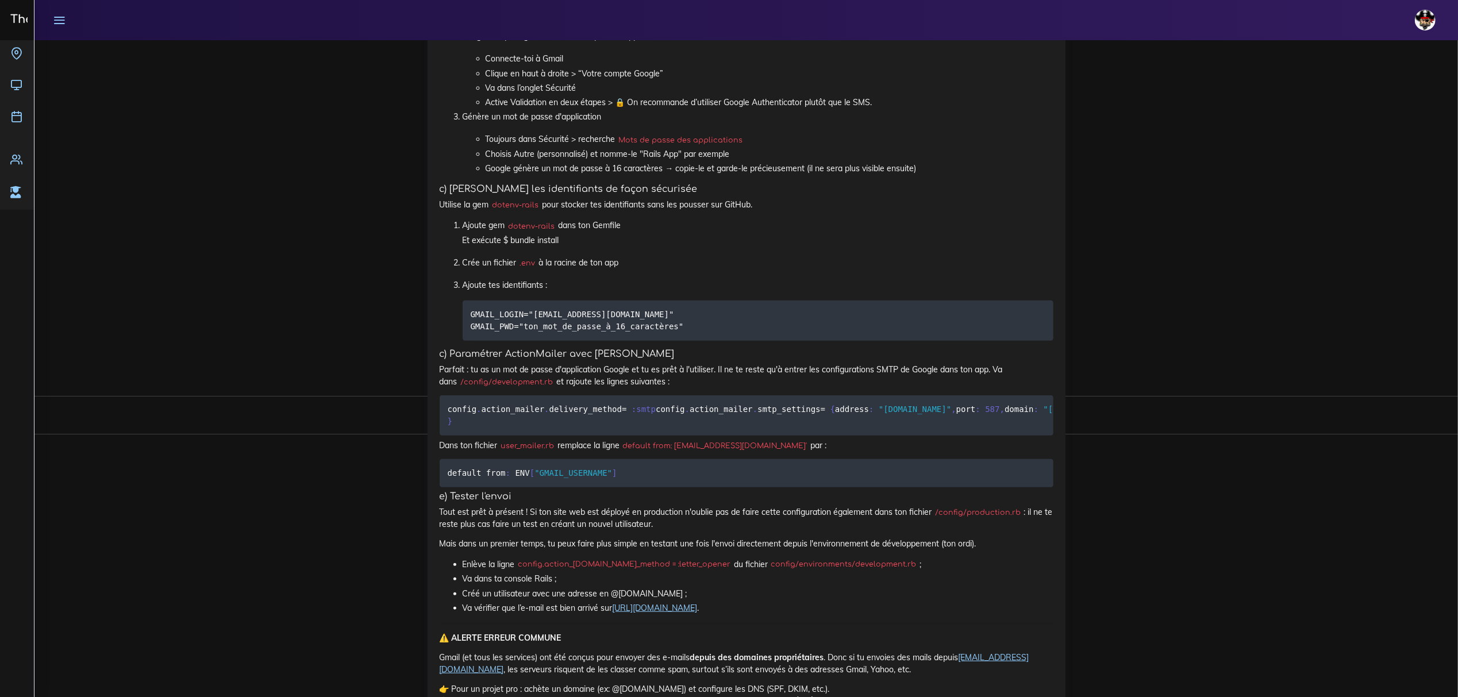
drag, startPoint x: 633, startPoint y: 195, endPoint x: 499, endPoint y: 194, distance: 133.9
copy p "[EMAIL_ADDRESS][DOMAIN_NAME] ."
drag, startPoint x: 696, startPoint y: 537, endPoint x: 462, endPoint y: 517, distance: 235.2
click at [463, 341] on pre "GMAIL_LOGIN="[EMAIL_ADDRESS][DOMAIN_NAME]" GMAIL_PWD="ton_mot_de_passe_à_16_car…" at bounding box center [758, 321] width 591 height 40
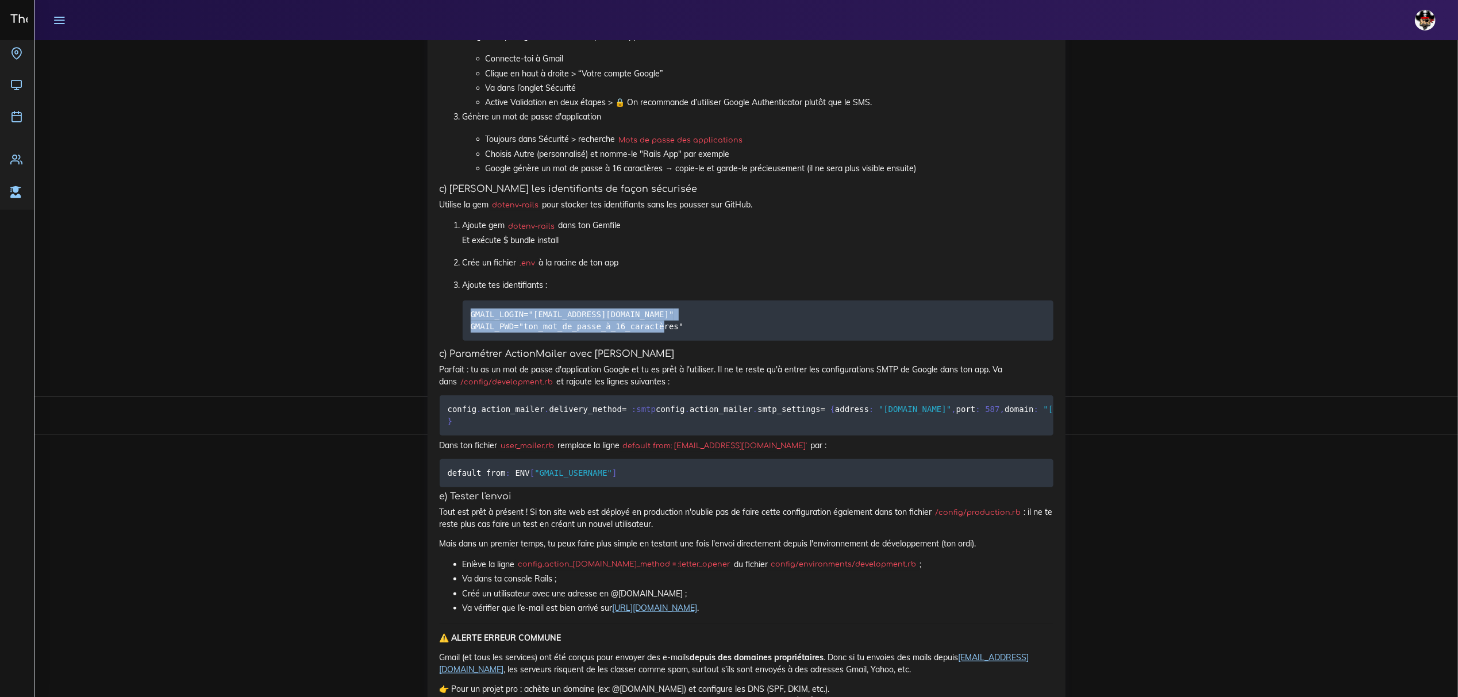
copy code "GMAIL_LOGIN="[EMAIL_ADDRESS][DOMAIN_NAME]" GMAIL_PWD="ton_mot_de_passe_à_16_car…"
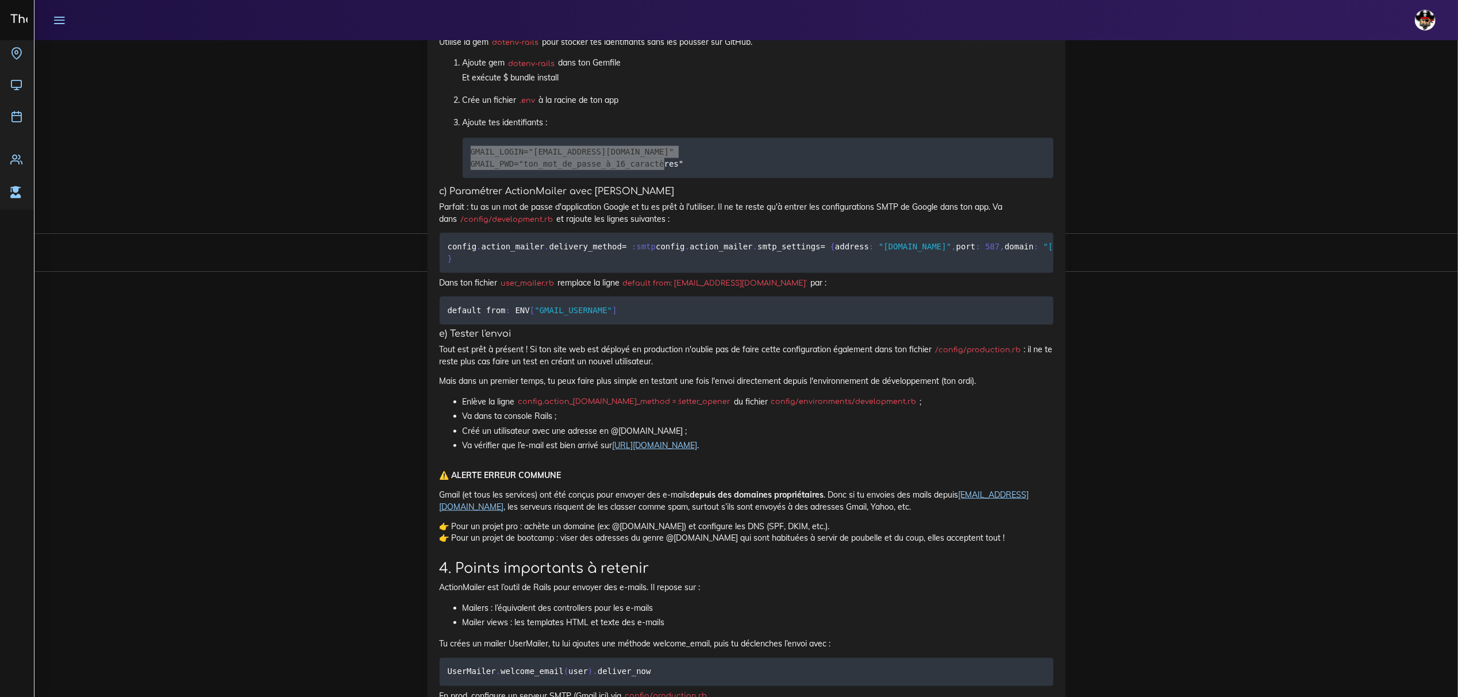
scroll to position [5400, 0]
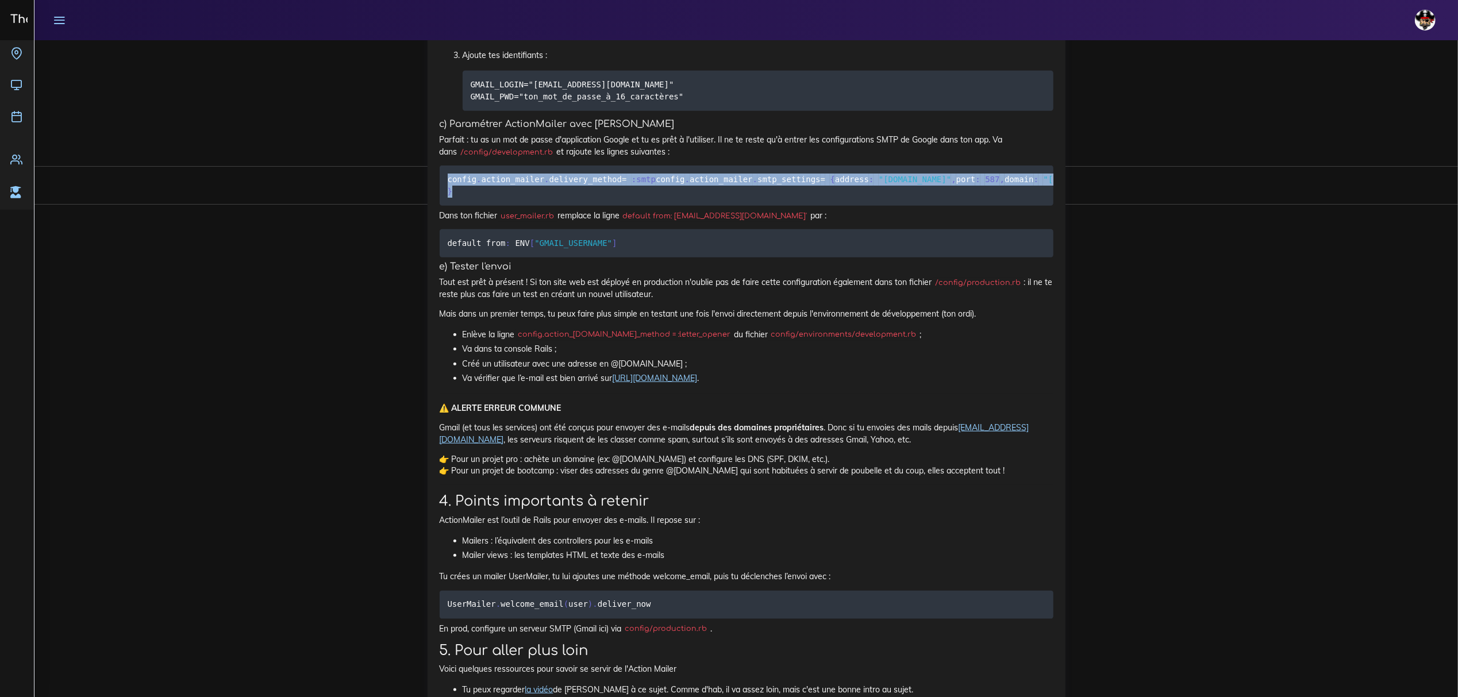
drag, startPoint x: 511, startPoint y: 501, endPoint x: 444, endPoint y: 388, distance: 130.9
click at [444, 206] on pre "config . action_mailer . delivery_method = :smtp config . action_mailer . smtp_…" at bounding box center [747, 185] width 614 height 40
copy code "config . action_mailer . delivery_method = :smtp config . action_mailer . smtp_…"
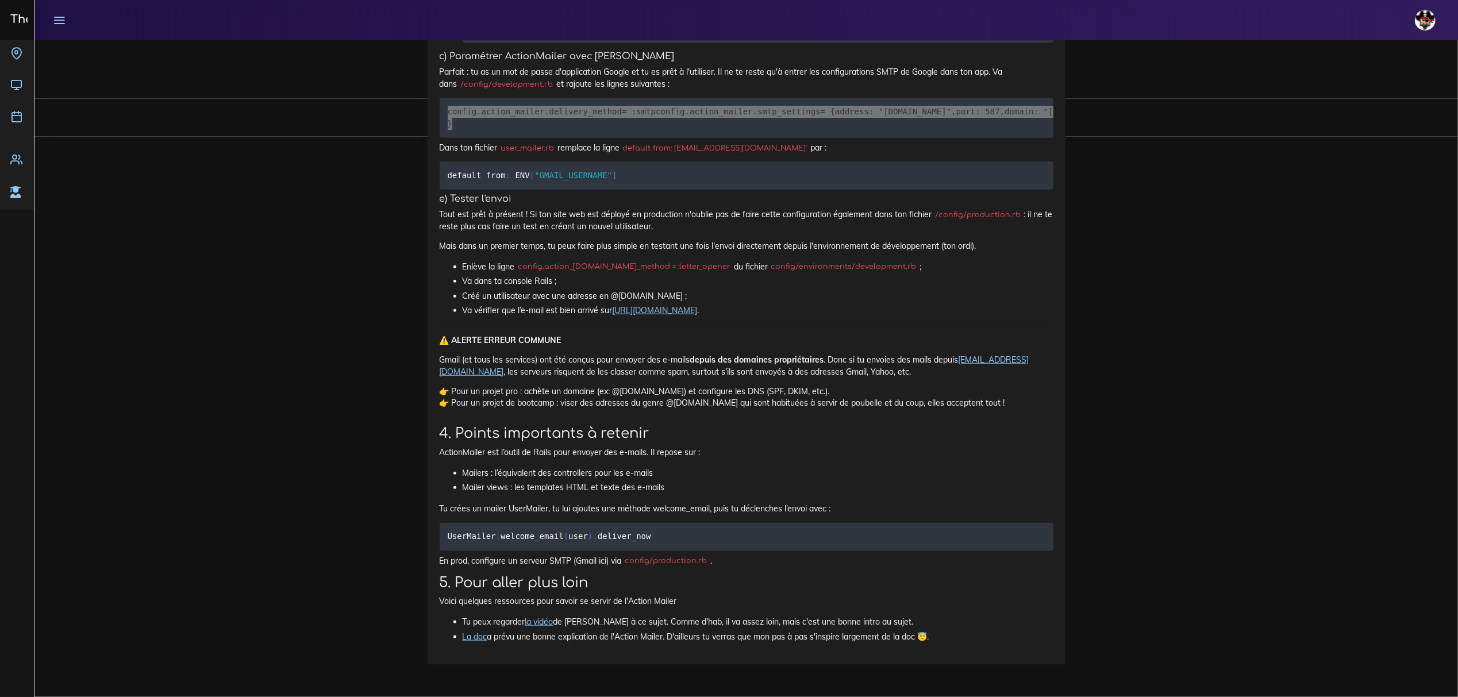
scroll to position [5477, 0]
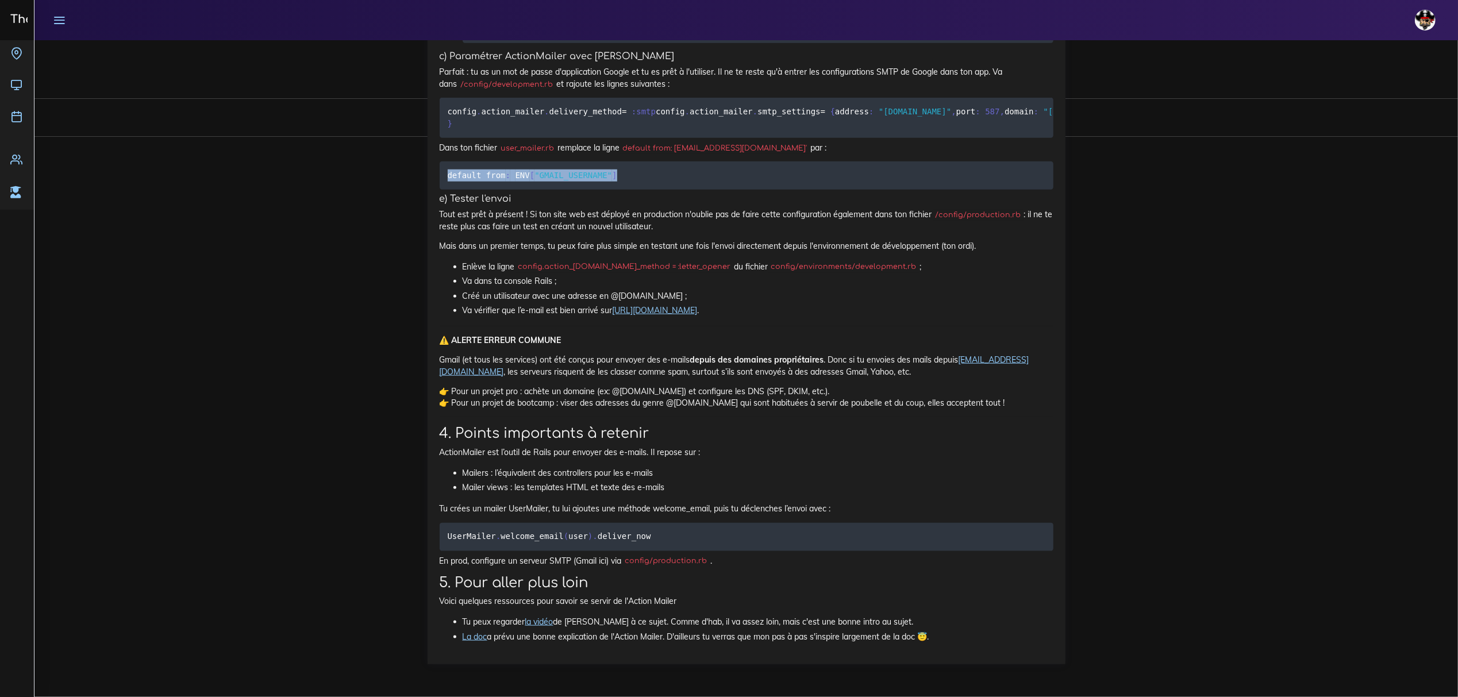
drag, startPoint x: 571, startPoint y: 470, endPoint x: 417, endPoint y: 478, distance: 154.2
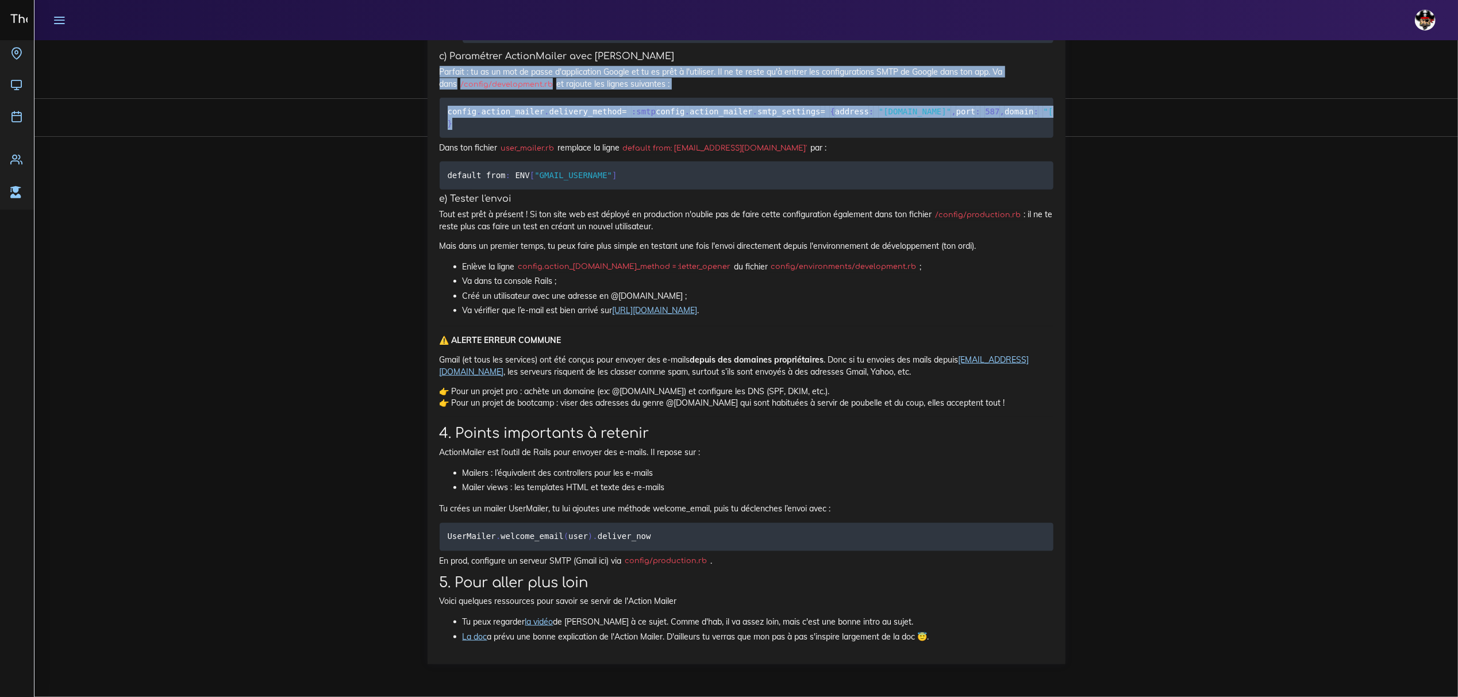
drag, startPoint x: 511, startPoint y: 343, endPoint x: 436, endPoint y: 205, distance: 157.9
click at [490, 130] on code "config . action_mailer . delivery_method = :smtp config . action_mailer . smtp_…" at bounding box center [1063, 117] width 1230 height 25
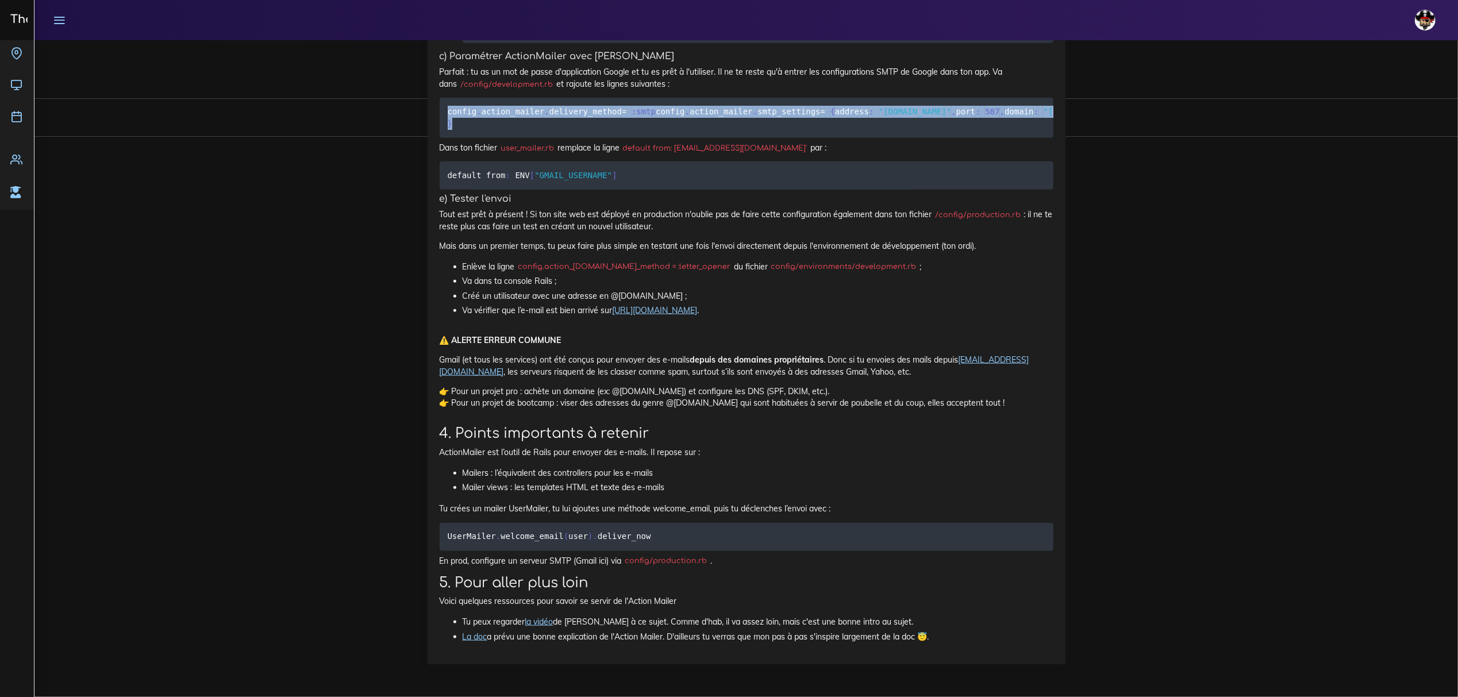
drag, startPoint x: 461, startPoint y: 326, endPoint x: 439, endPoint y: 235, distance: 93.9
click at [440, 138] on pre "config . action_mailer . delivery_method = :smtp config . action_mailer . smtp_…" at bounding box center [747, 118] width 614 height 40
drag, startPoint x: 717, startPoint y: 492, endPoint x: 520, endPoint y: 486, distance: 197.2
click at [520, 274] on li "Enlève la ligne config.action_[DOMAIN_NAME]_method = :letter_opener du fichier …" at bounding box center [758, 267] width 591 height 14
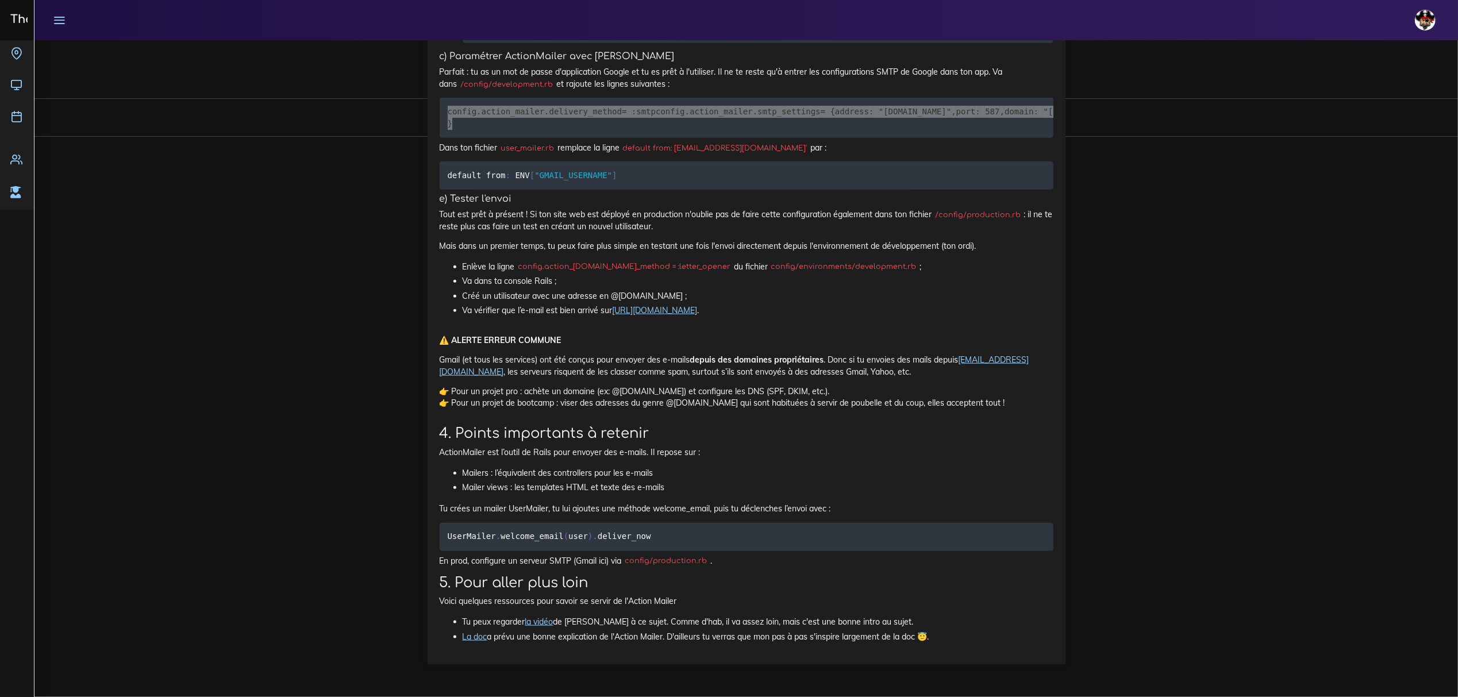
scroll to position [5707, 0]
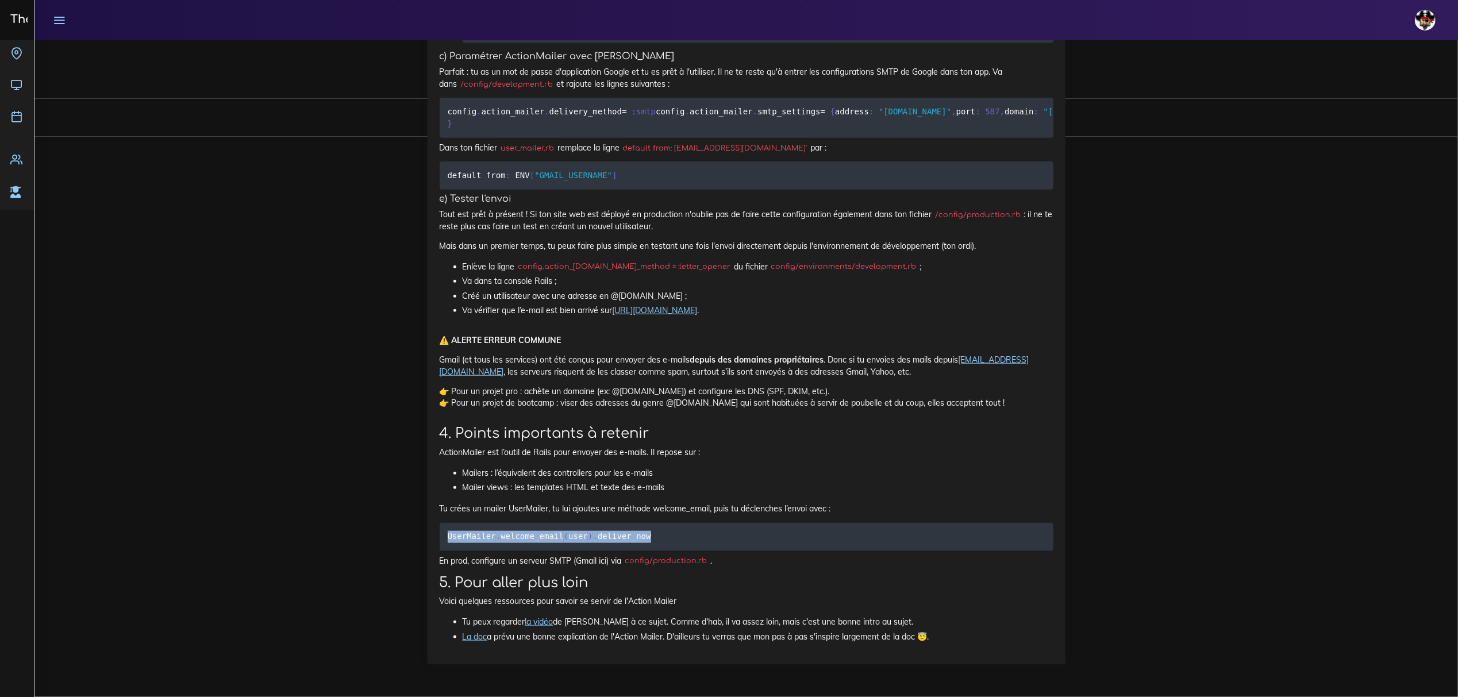
drag, startPoint x: 636, startPoint y: 536, endPoint x: 418, endPoint y: 543, distance: 217.3
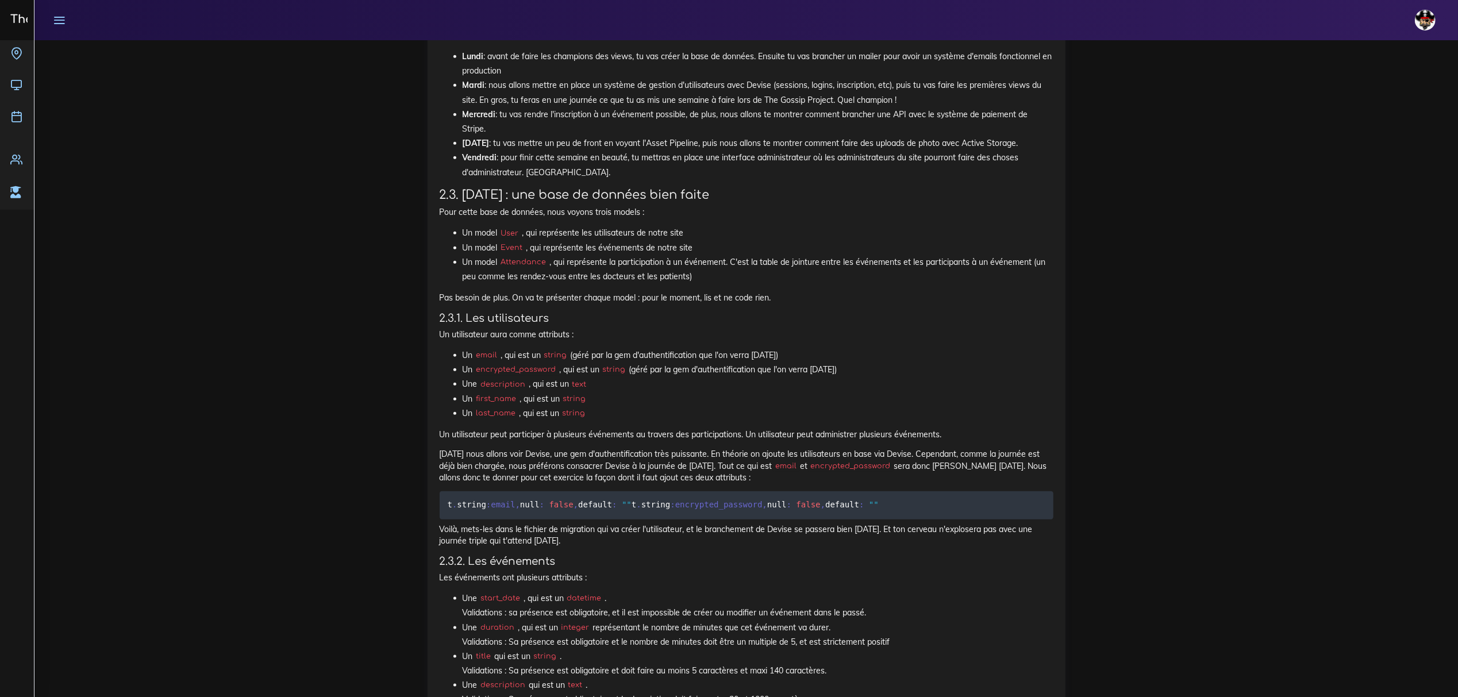
scroll to position [1149, 0]
